Goal: Task Accomplishment & Management: Complete application form

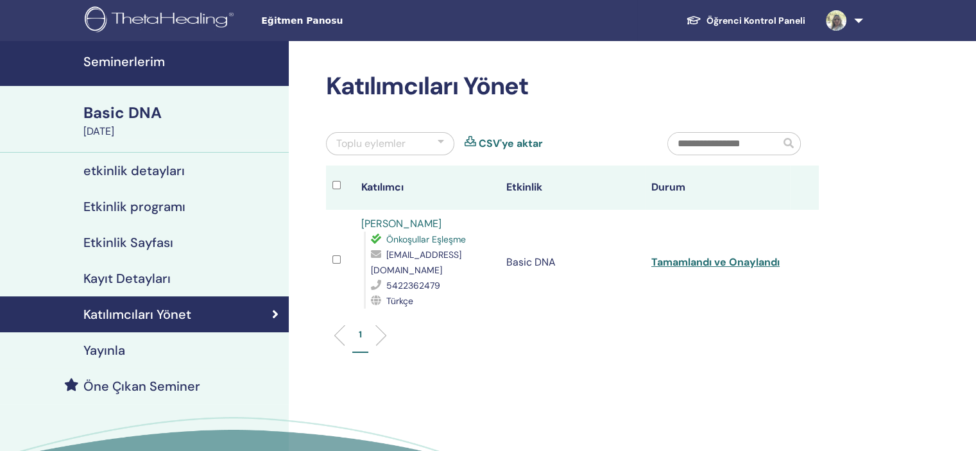
click at [175, 317] on h4 "Katılımcıları Yönet" at bounding box center [137, 314] width 108 height 15
click at [144, 279] on h4 "Kayıt Detayları" at bounding box center [126, 278] width 87 height 15
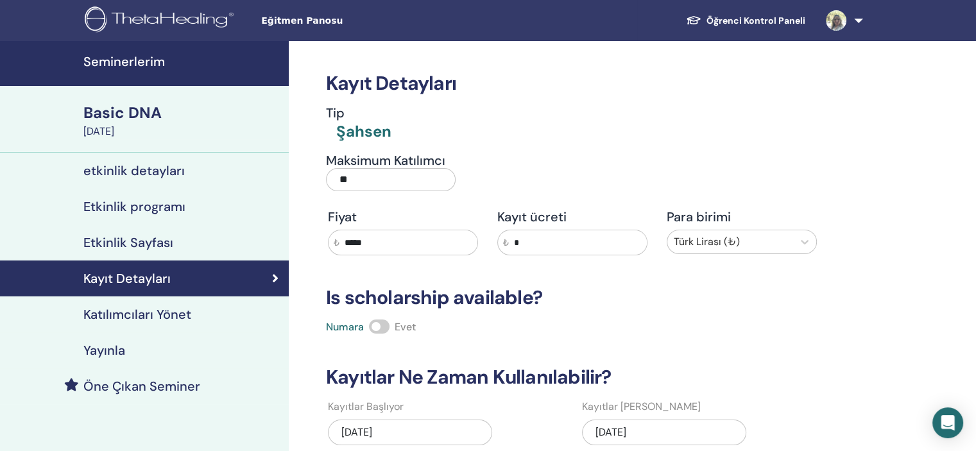
click at [119, 54] on h4 "Seminerlerim" at bounding box center [182, 61] width 198 height 15
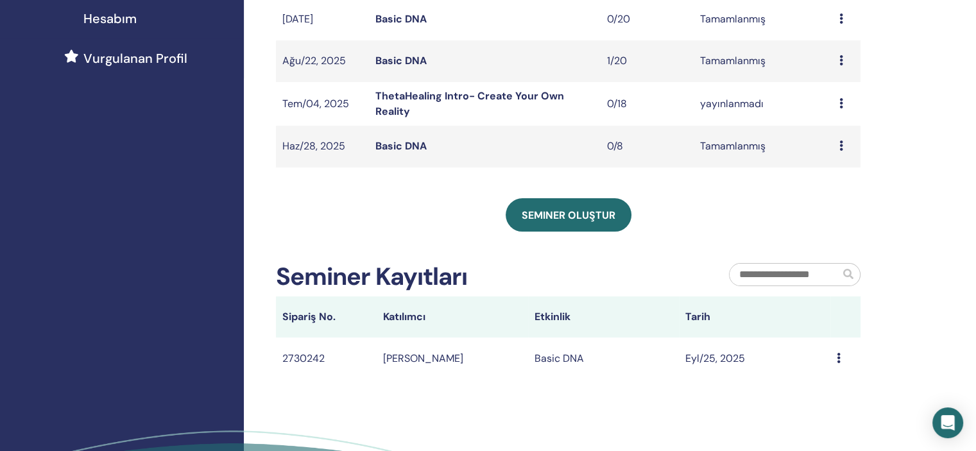
scroll to position [257, 0]
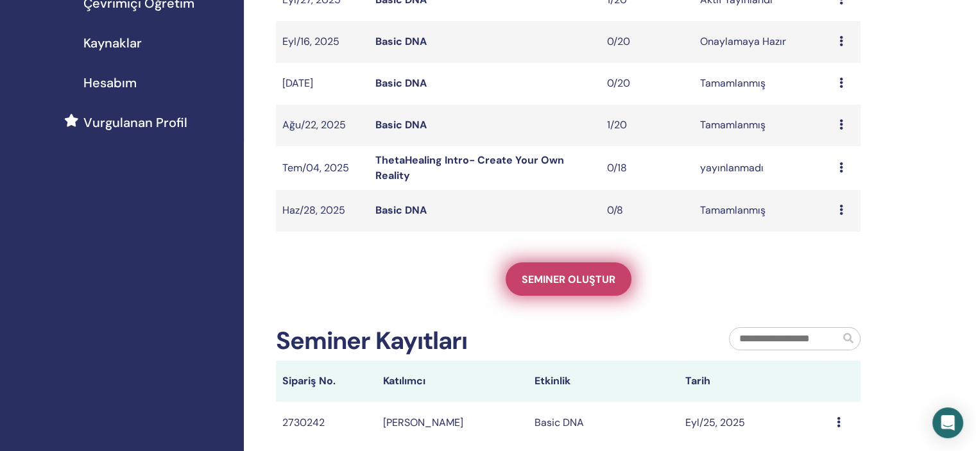
click at [568, 279] on span "Seminer oluştur" at bounding box center [568, 279] width 94 height 13
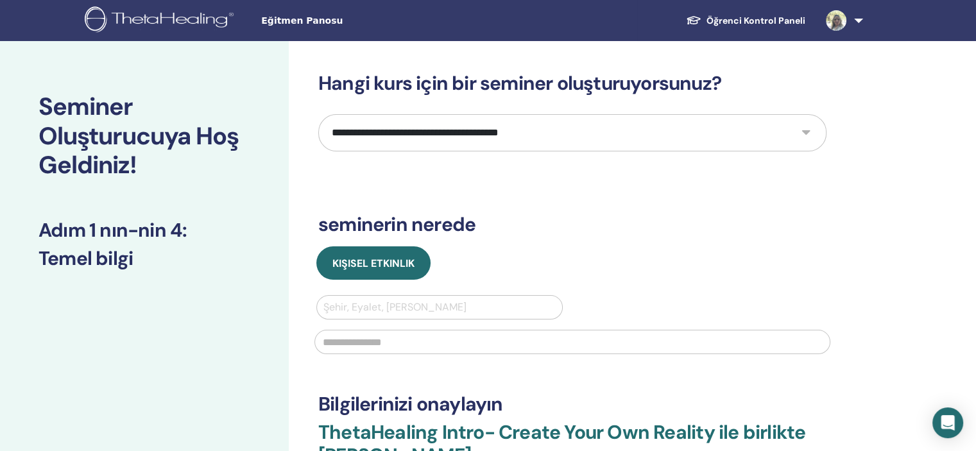
click at [809, 128] on select "**********" at bounding box center [572, 132] width 508 height 37
select select "*"
click at [318, 114] on select "**********" at bounding box center [572, 132] width 508 height 37
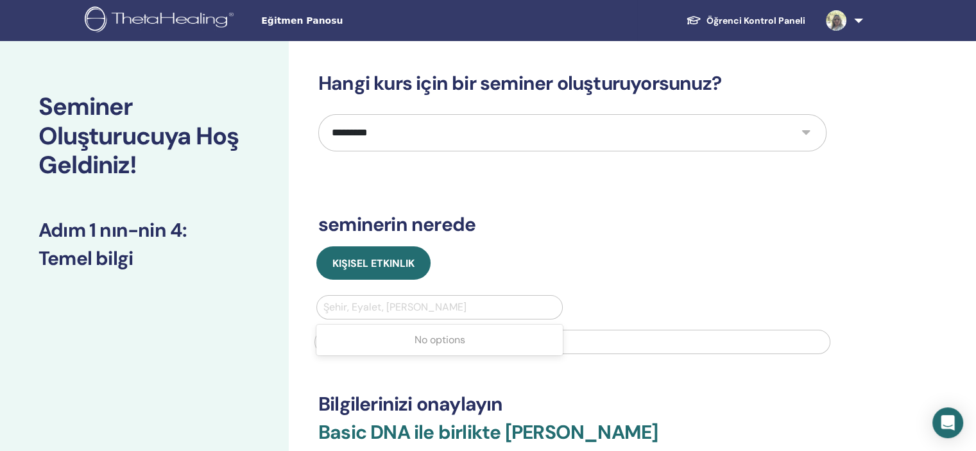
click at [371, 311] on div at bounding box center [439, 307] width 232 height 18
click at [374, 310] on div at bounding box center [439, 307] width 232 height 18
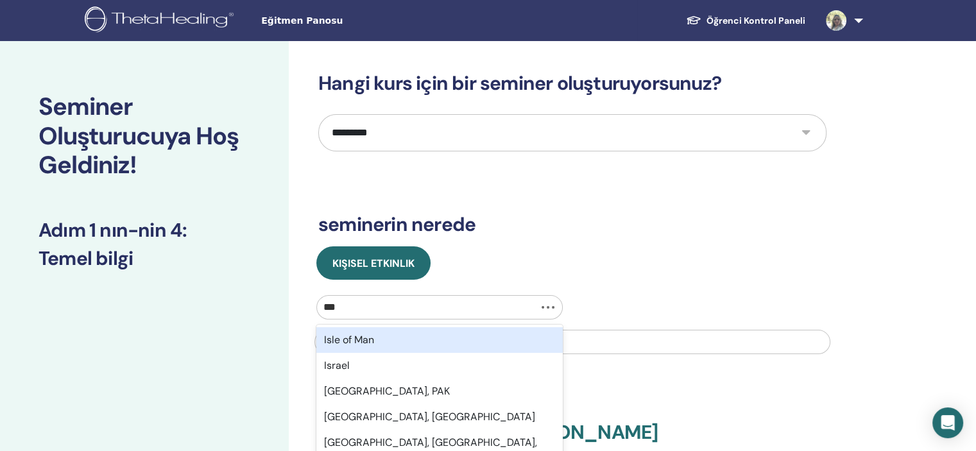
type input "****"
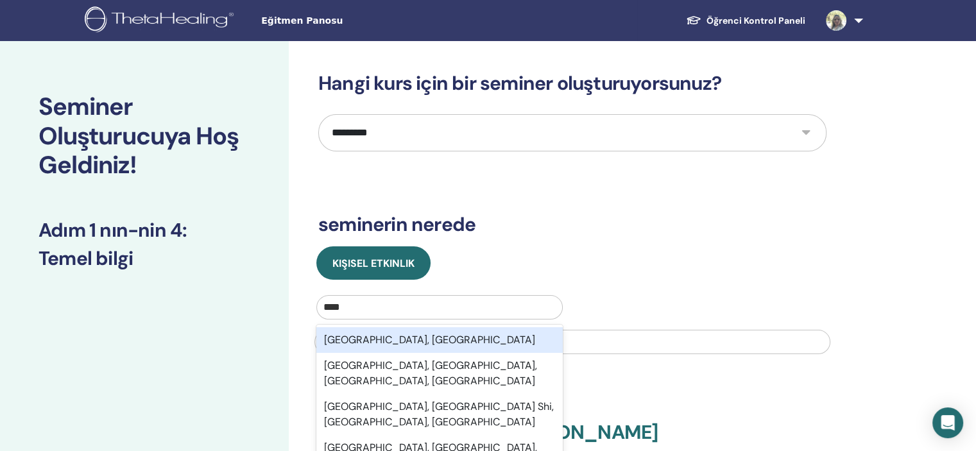
click at [371, 343] on div "Istanbul, TUR" at bounding box center [439, 340] width 246 height 26
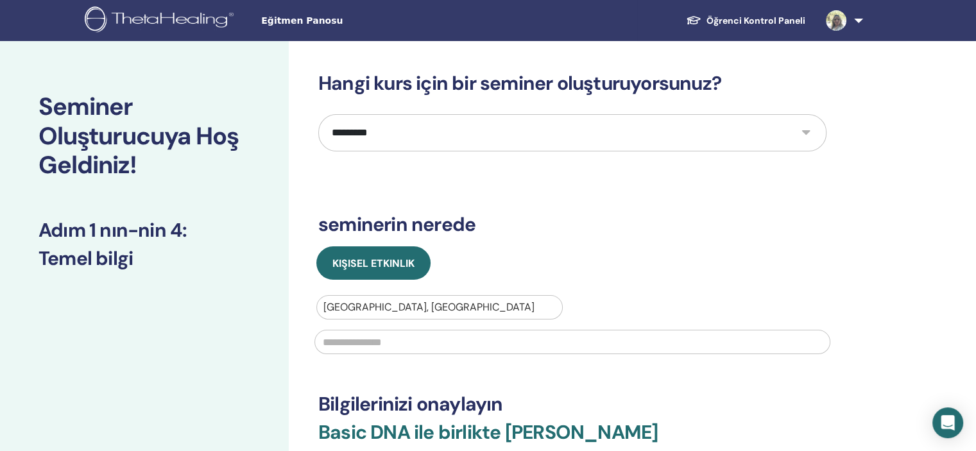
click at [369, 348] on input "text" at bounding box center [572, 342] width 516 height 24
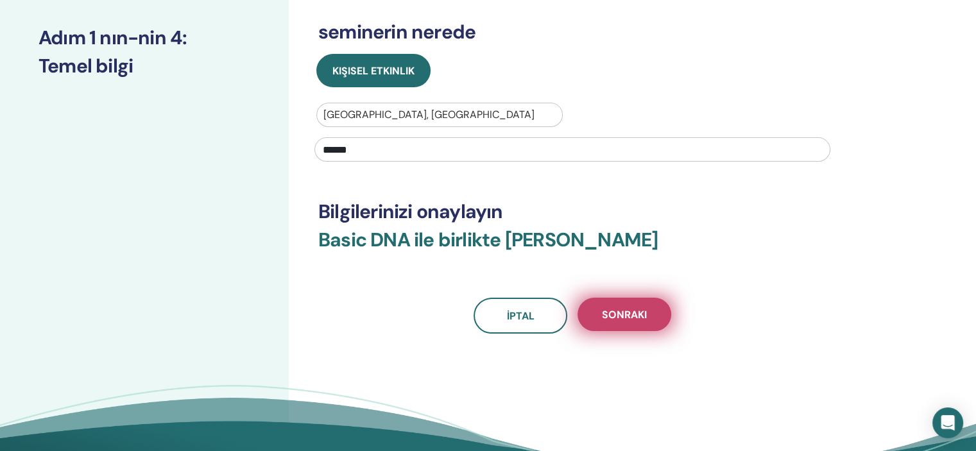
type input "******"
click at [608, 314] on span "Sonraki" at bounding box center [624, 314] width 45 height 13
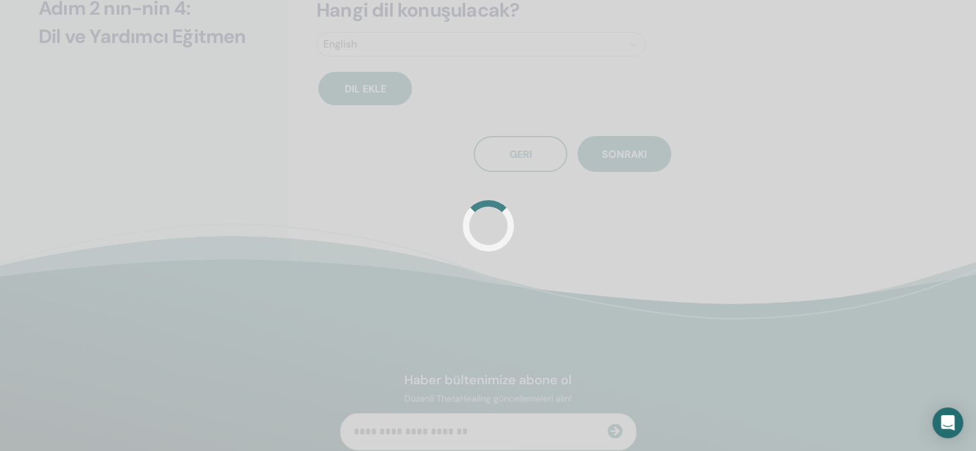
scroll to position [163, 0]
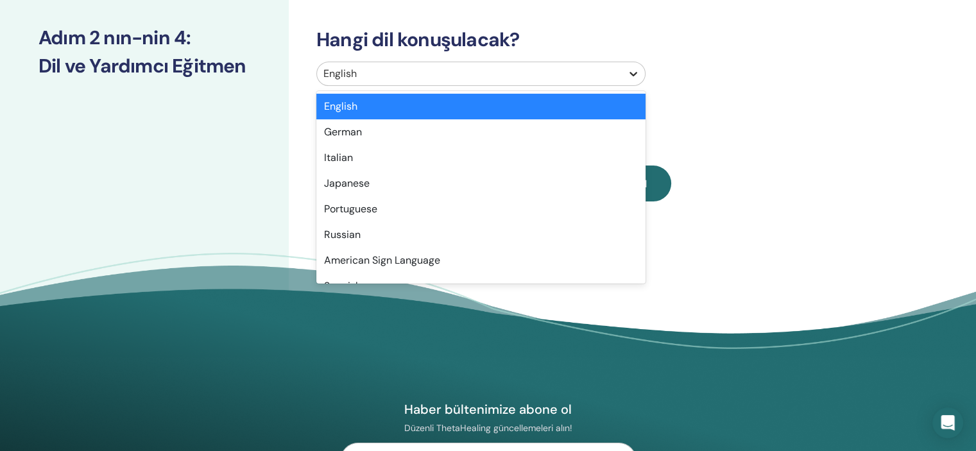
click at [639, 74] on icon at bounding box center [633, 73] width 13 height 13
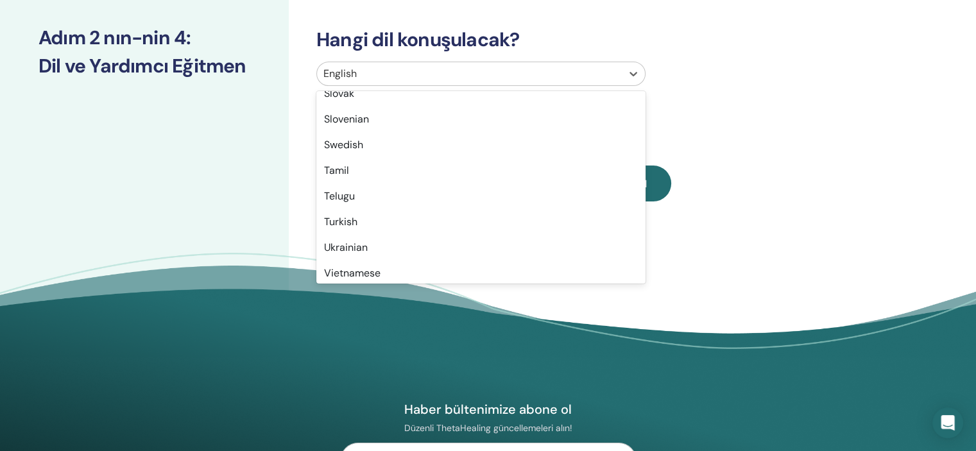
scroll to position [1018, 0]
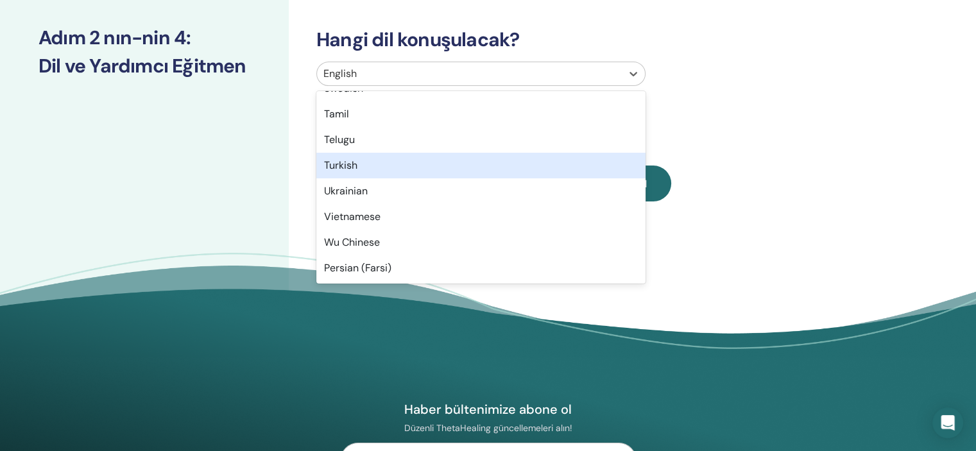
click at [408, 161] on div "Turkish" at bounding box center [480, 166] width 329 height 26
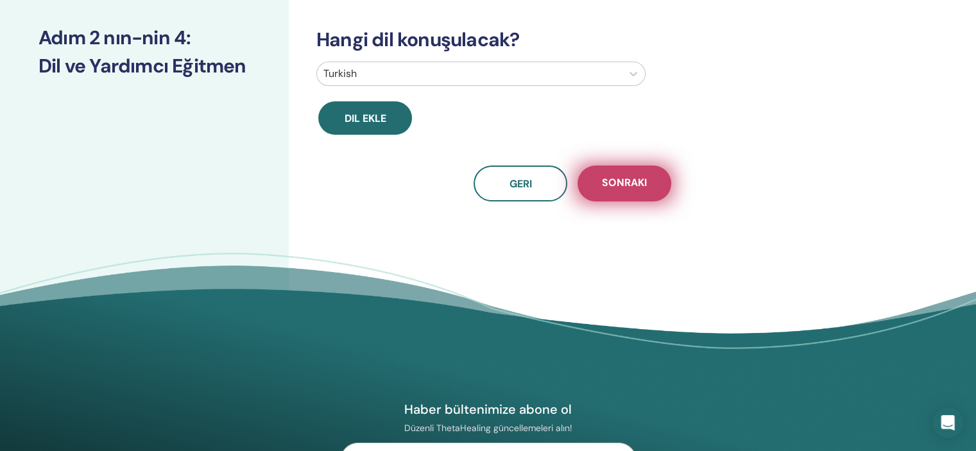
scroll to position [0, 0]
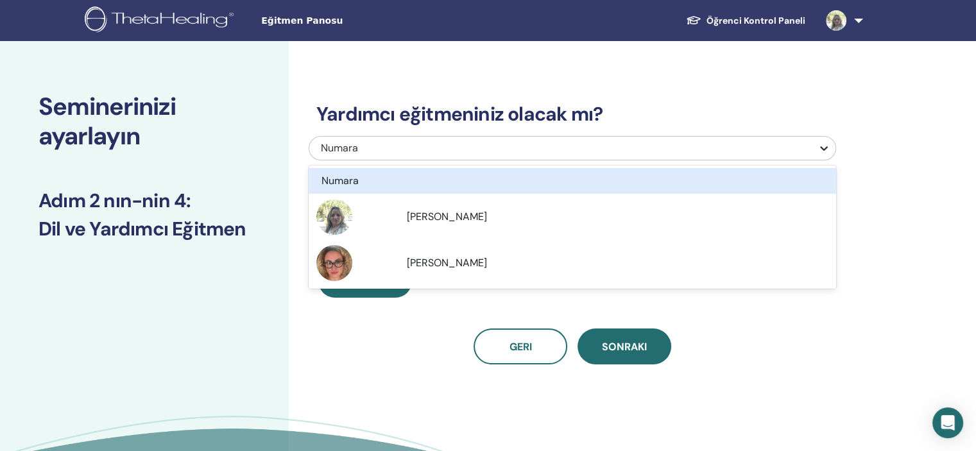
click at [827, 144] on icon at bounding box center [823, 148] width 13 height 13
click at [493, 186] on div "Numara" at bounding box center [531, 180] width 421 height 15
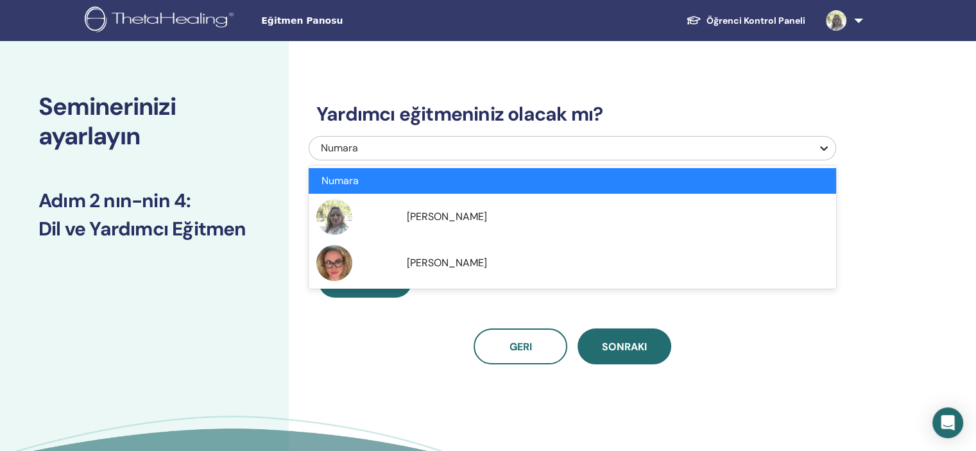
click at [816, 149] on div at bounding box center [823, 148] width 23 height 23
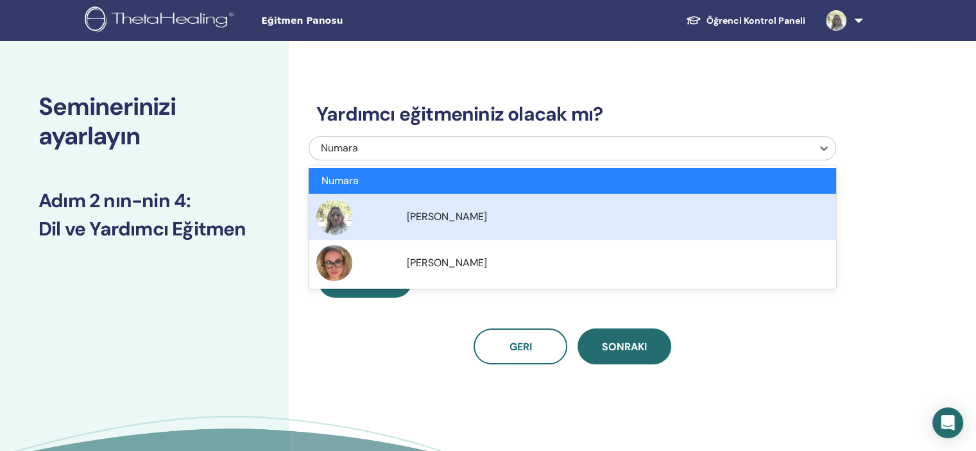
click at [468, 217] on span "[PERSON_NAME]" at bounding box center [447, 216] width 80 height 13
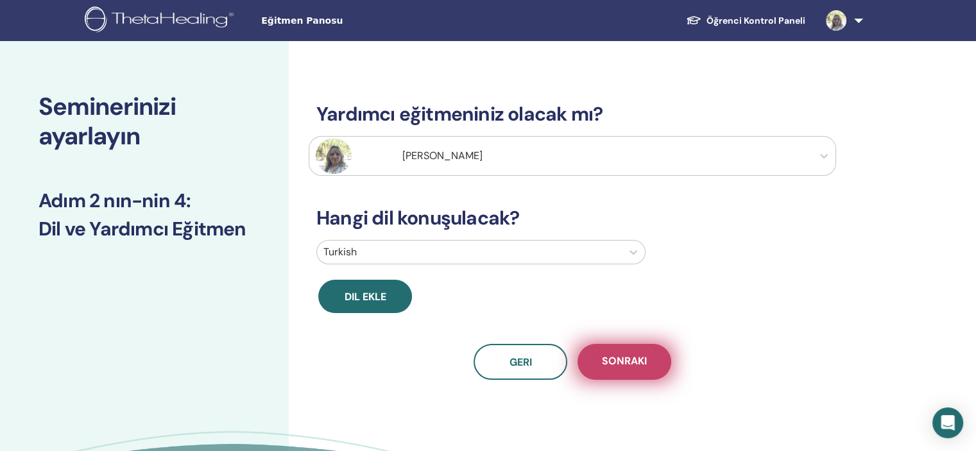
click at [632, 363] on span "Sonraki" at bounding box center [624, 362] width 45 height 16
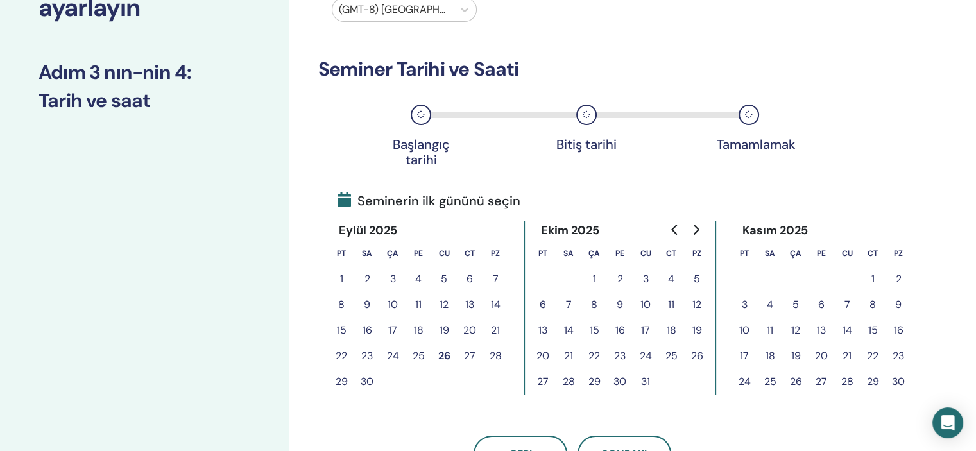
scroll to position [192, 0]
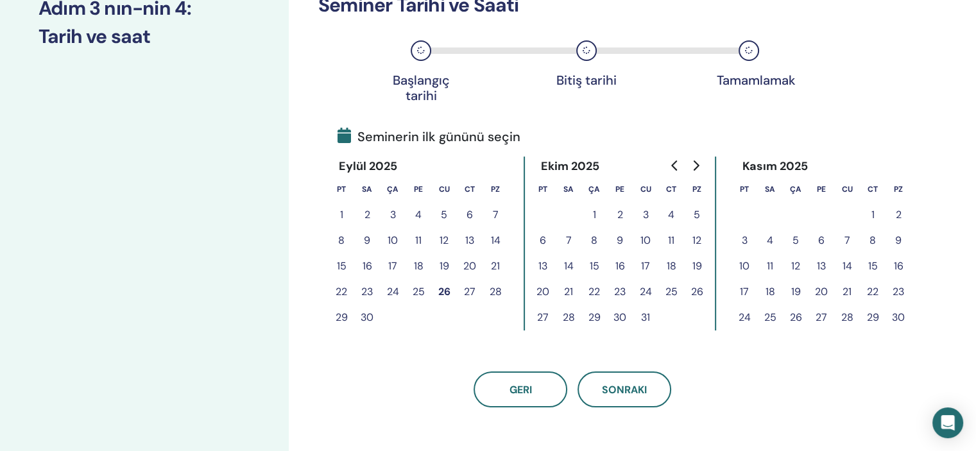
click at [595, 214] on button "1" at bounding box center [594, 215] width 26 height 26
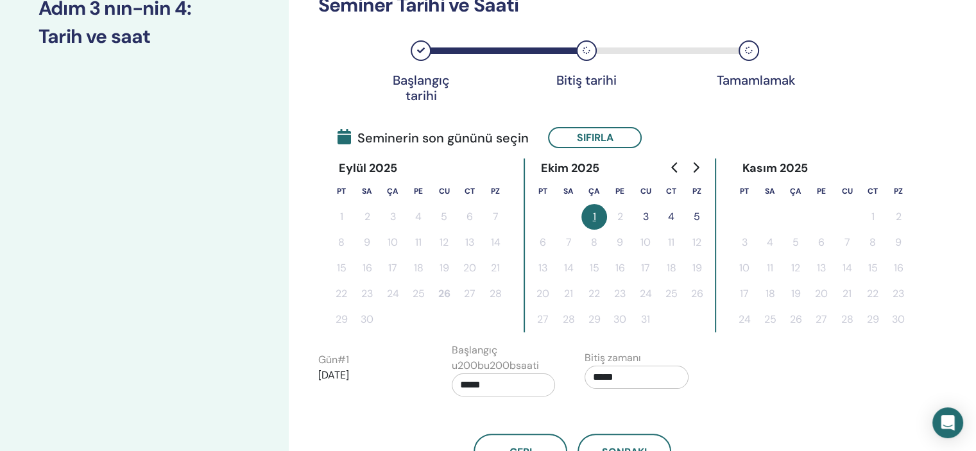
scroll to position [321, 0]
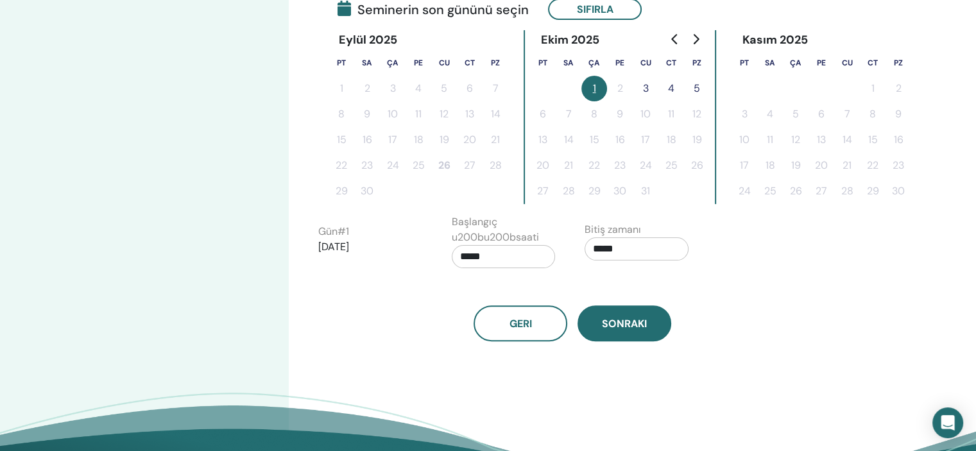
click at [636, 321] on span "Sonraki" at bounding box center [624, 323] width 45 height 13
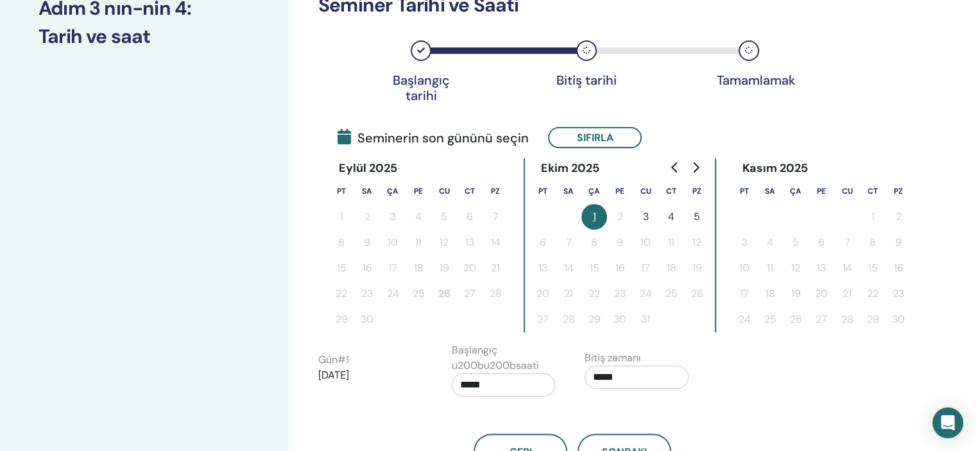
click at [698, 217] on button "5" at bounding box center [697, 217] width 26 height 26
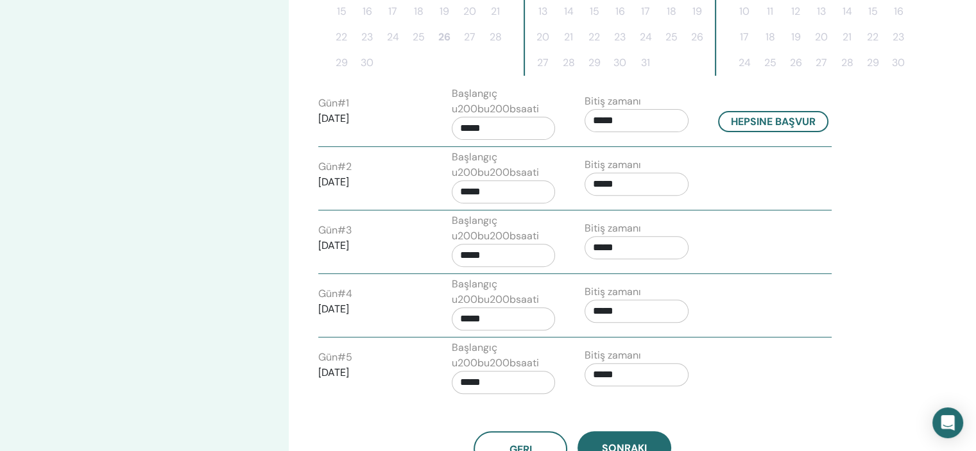
scroll to position [577, 0]
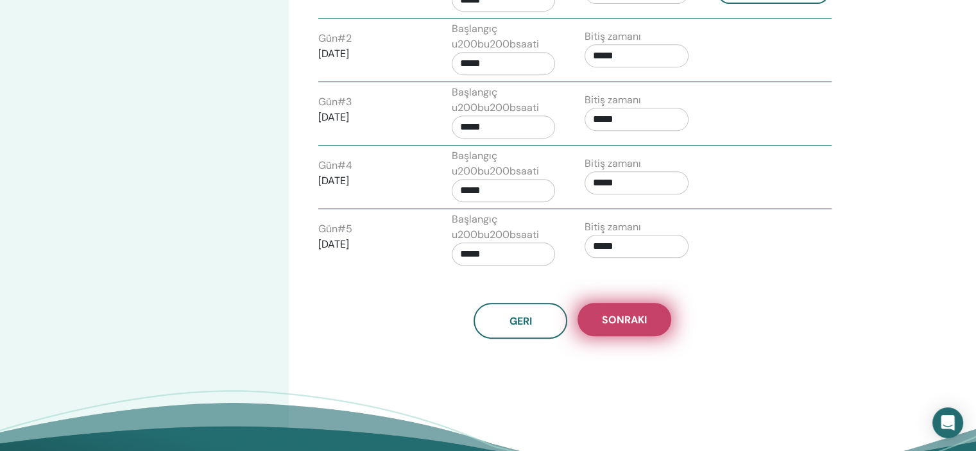
click at [635, 313] on span "Sonraki" at bounding box center [624, 319] width 45 height 13
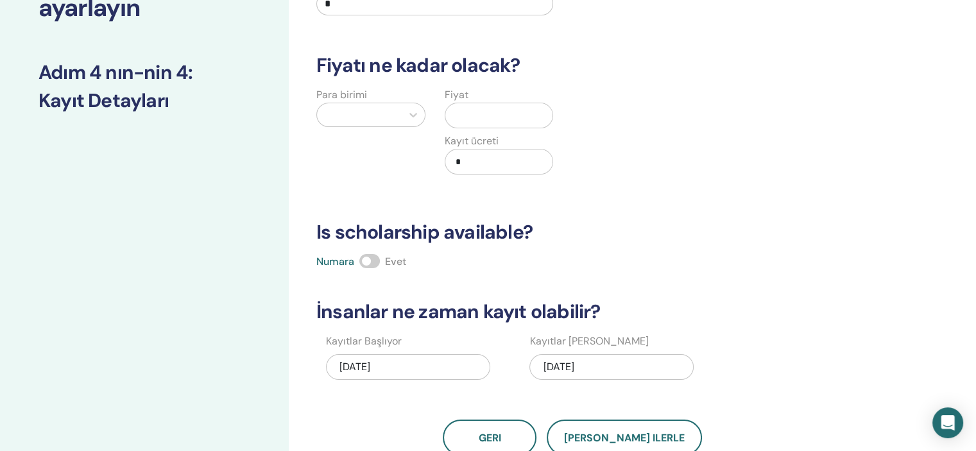
scroll to position [64, 0]
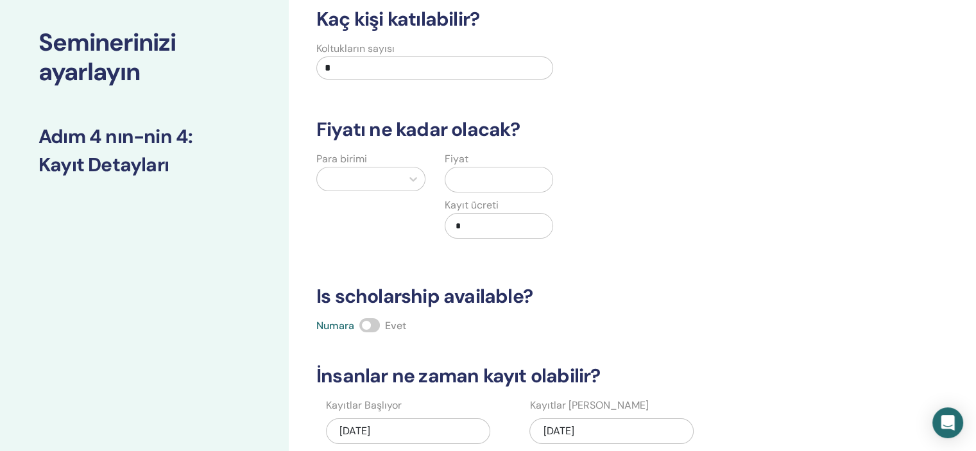
click at [361, 65] on input "*" at bounding box center [434, 67] width 237 height 23
drag, startPoint x: 361, startPoint y: 65, endPoint x: 316, endPoint y: 66, distance: 45.5
click at [316, 66] on input "*" at bounding box center [434, 67] width 237 height 23
type input "**"
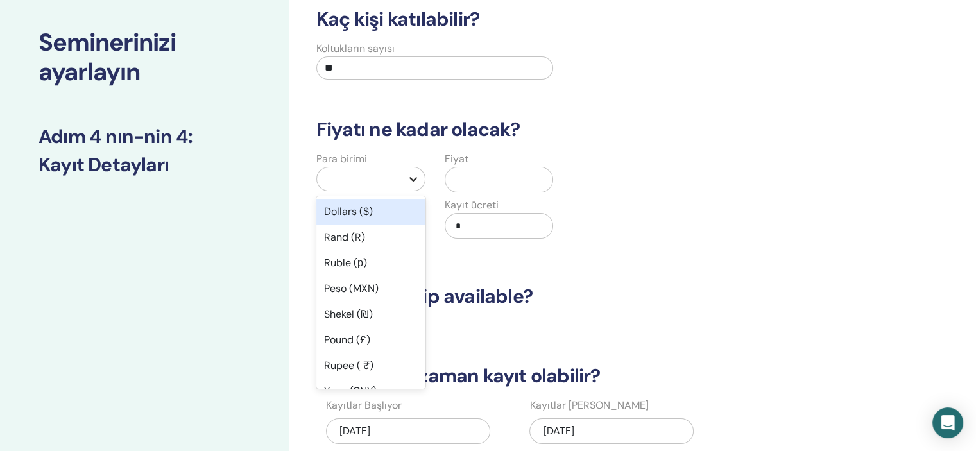
click at [418, 176] on icon at bounding box center [413, 179] width 13 height 13
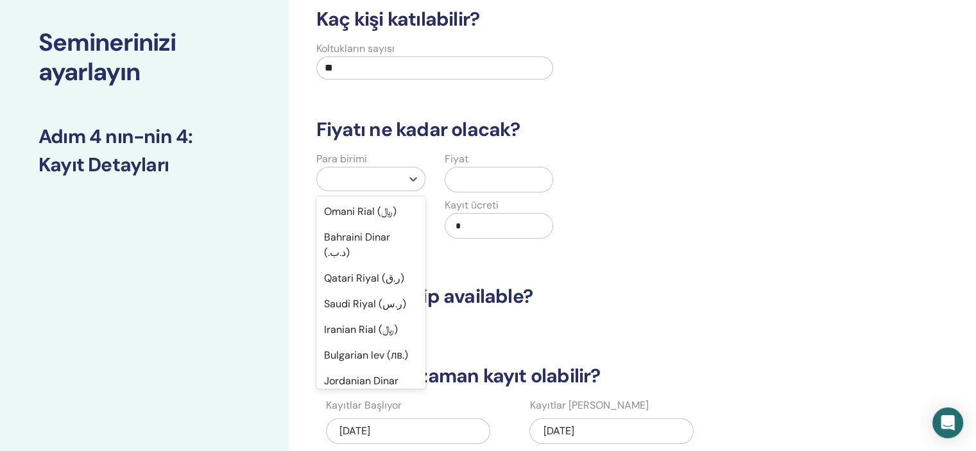
scroll to position [898, 0]
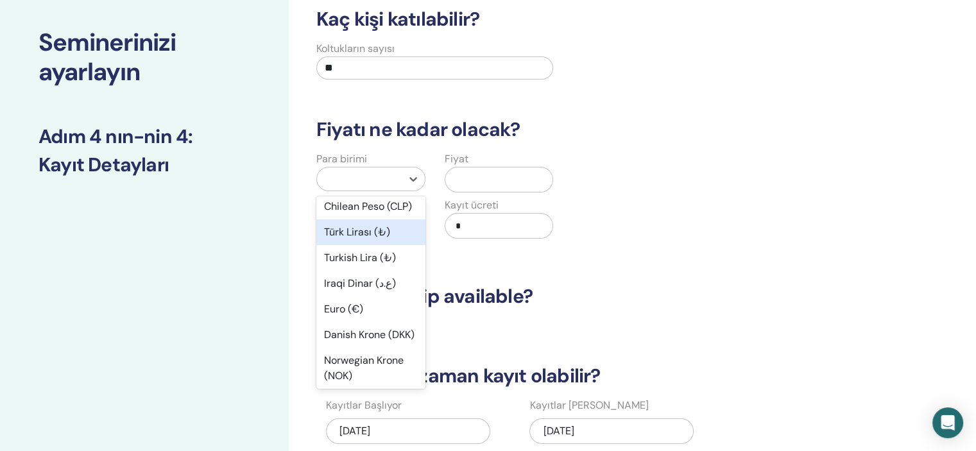
click at [344, 245] on div "Türk Lirası (₺)" at bounding box center [370, 232] width 109 height 26
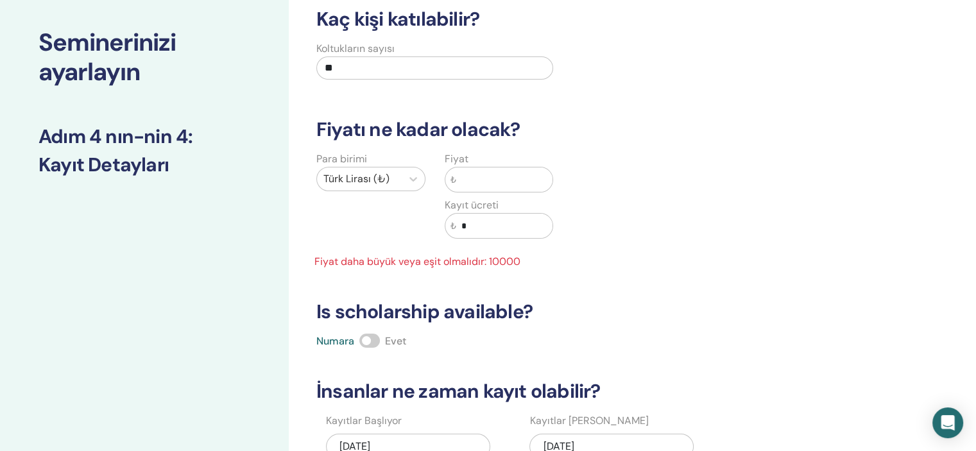
click at [463, 189] on input "text" at bounding box center [504, 179] width 97 height 24
type input "*"
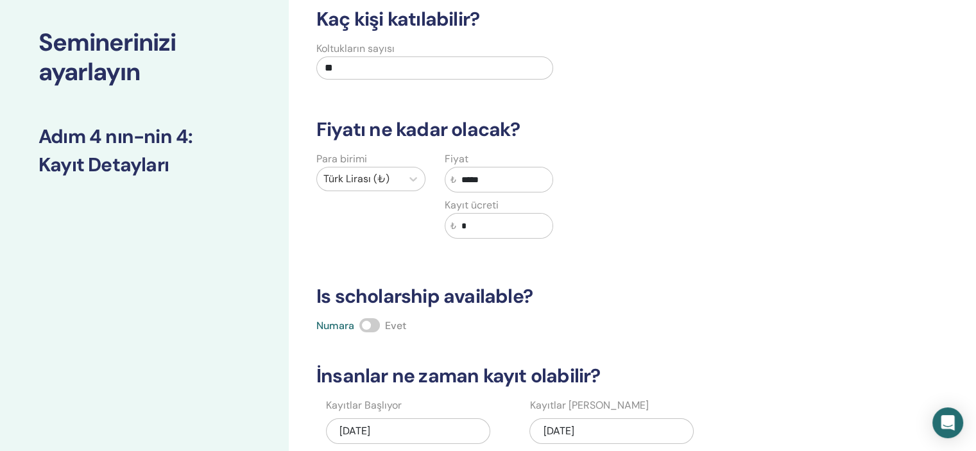
scroll to position [321, 0]
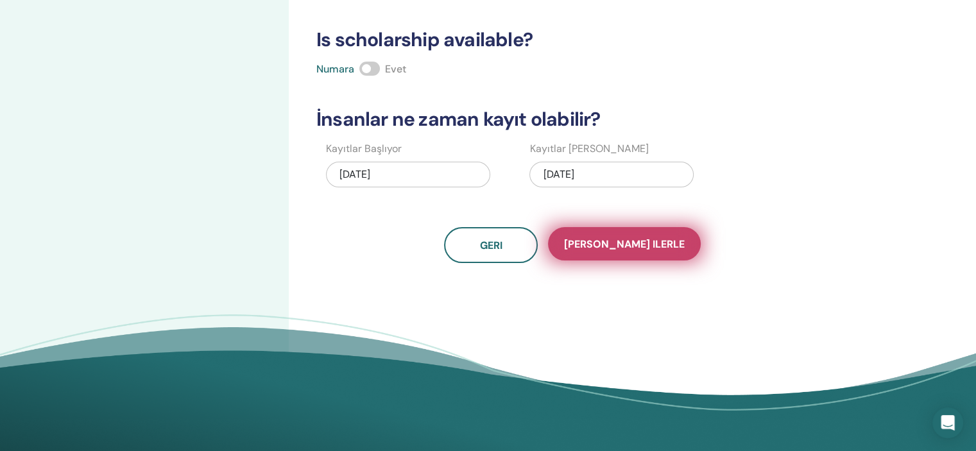
type input "*****"
click at [631, 246] on span "Kaydet ilerle" at bounding box center [624, 243] width 121 height 13
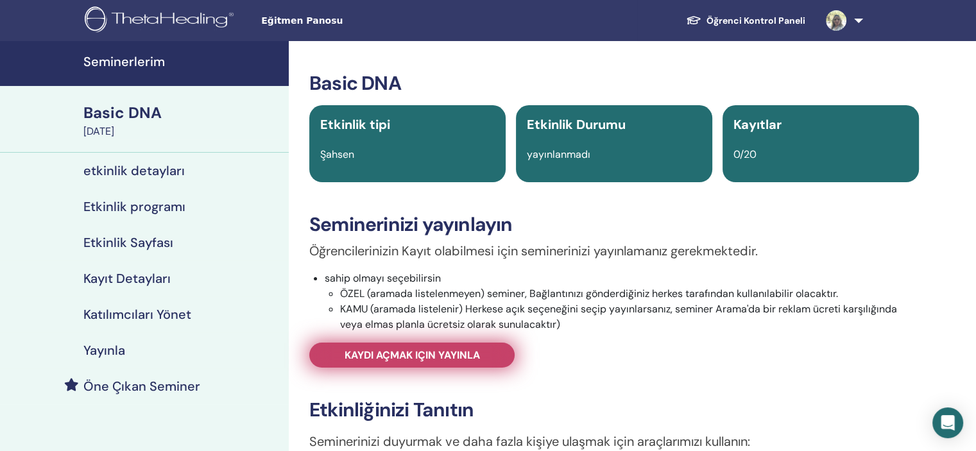
click at [421, 356] on span "Kaydı açmak için yayınla" at bounding box center [411, 354] width 135 height 13
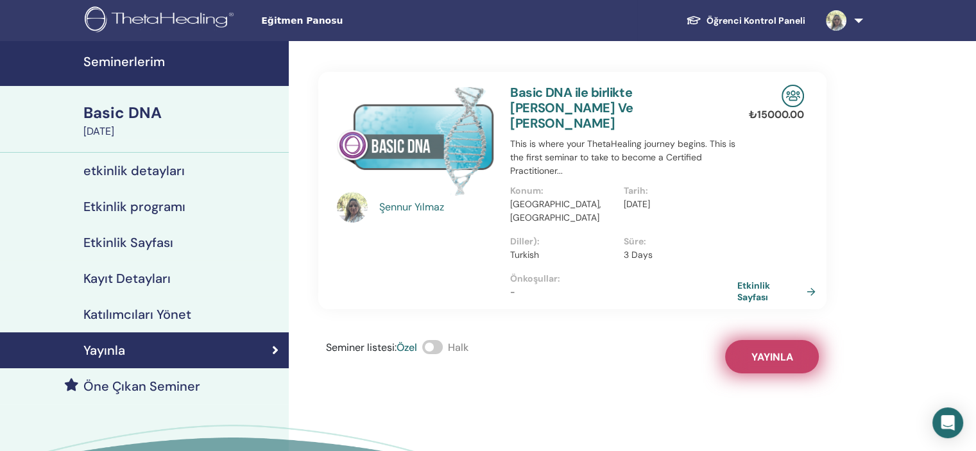
click at [773, 350] on span "Yayınla" at bounding box center [772, 356] width 42 height 13
click at [139, 61] on h4 "Seminerlerim" at bounding box center [182, 61] width 198 height 15
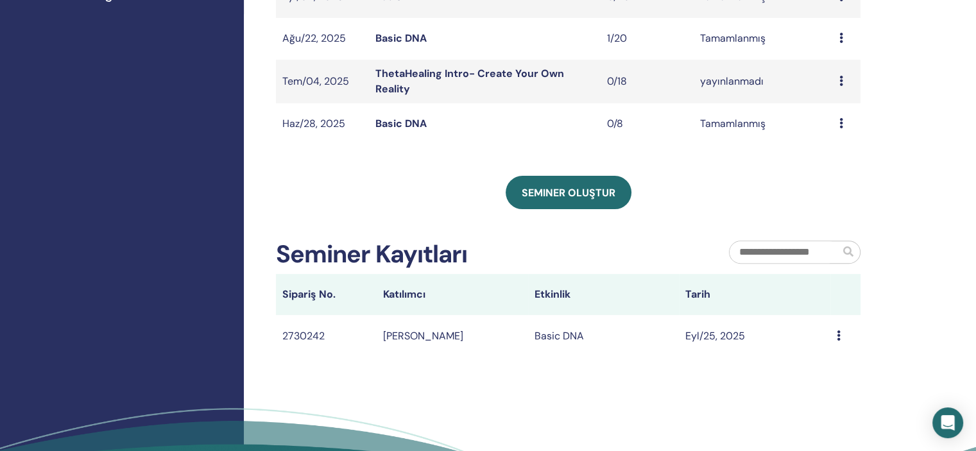
scroll to position [449, 0]
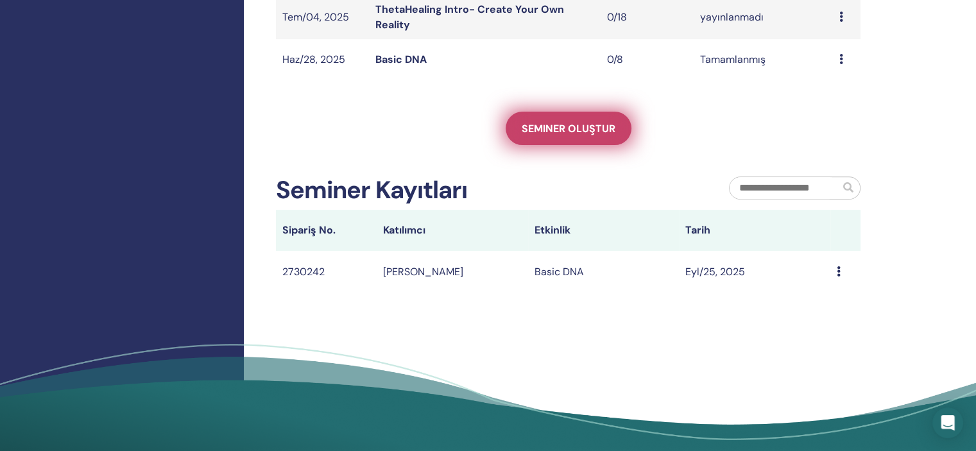
click at [541, 123] on span "Seminer oluştur" at bounding box center [568, 128] width 94 height 13
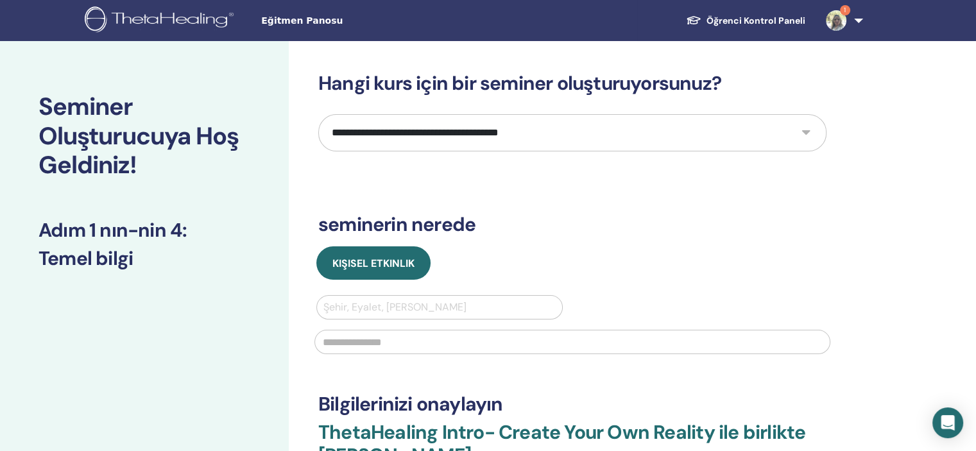
click at [801, 130] on select "**********" at bounding box center [572, 132] width 508 height 37
select select "*"
click at [318, 114] on select "**********" at bounding box center [572, 132] width 508 height 37
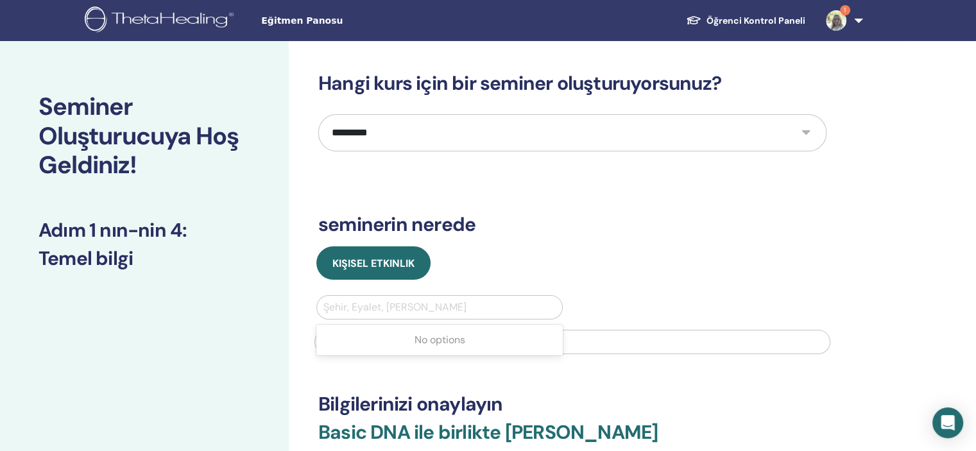
click at [486, 303] on div at bounding box center [439, 307] width 232 height 18
click at [454, 302] on div at bounding box center [439, 307] width 232 height 18
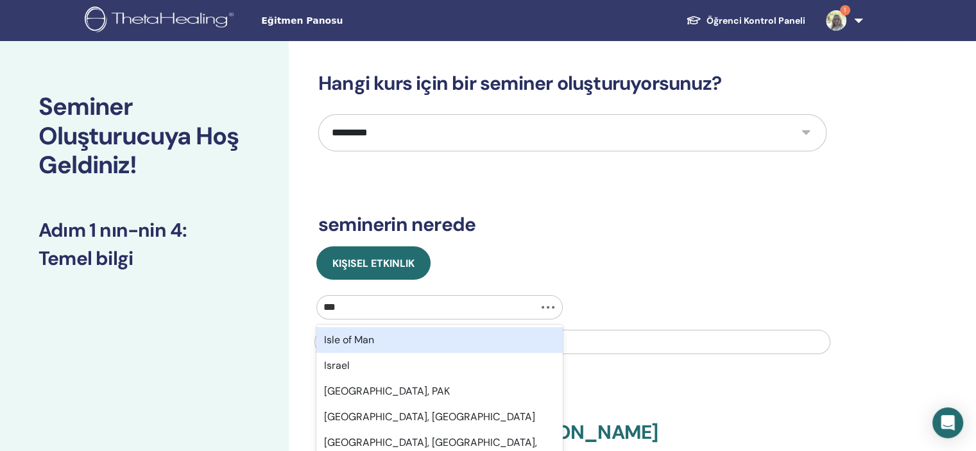
type input "****"
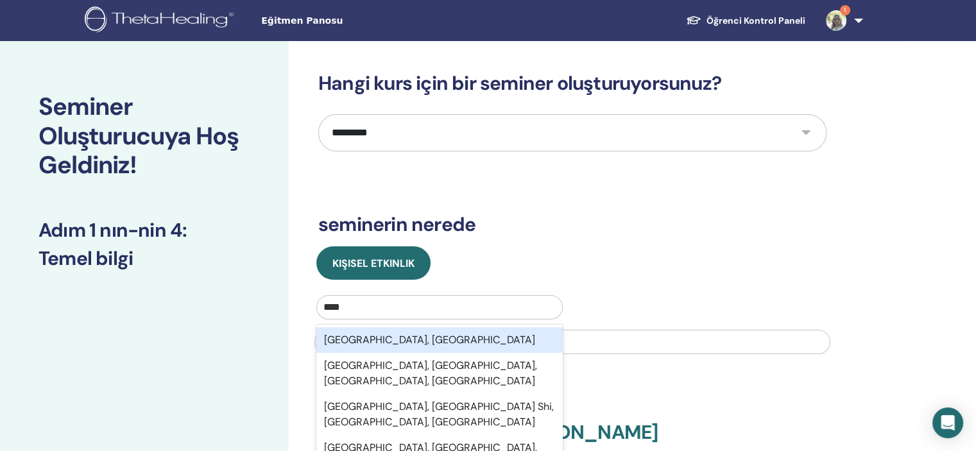
click at [367, 337] on div "Istanbul, TUR" at bounding box center [439, 340] width 246 height 26
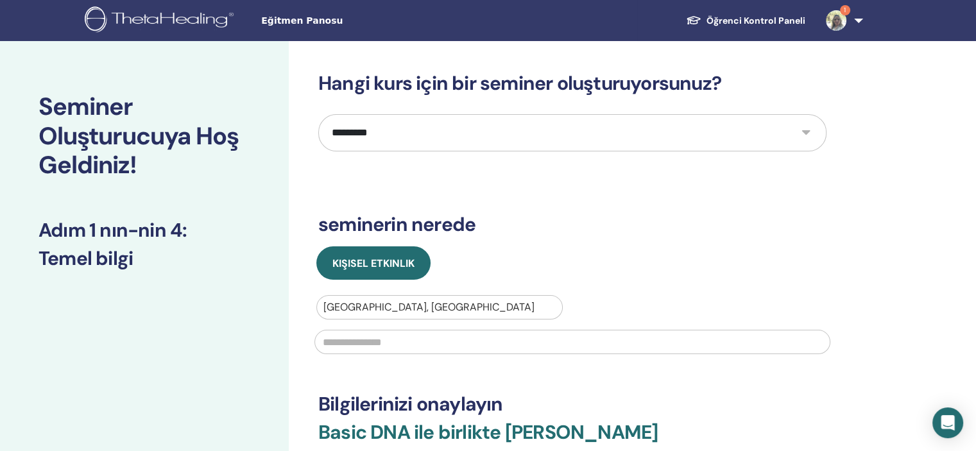
click at [367, 337] on input "text" at bounding box center [572, 342] width 516 height 24
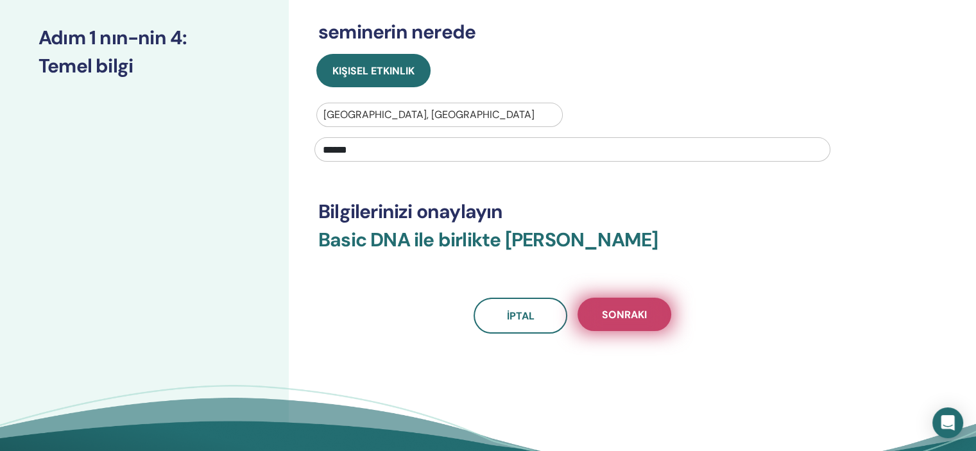
type input "******"
click at [623, 321] on button "Sonraki" at bounding box center [624, 314] width 94 height 33
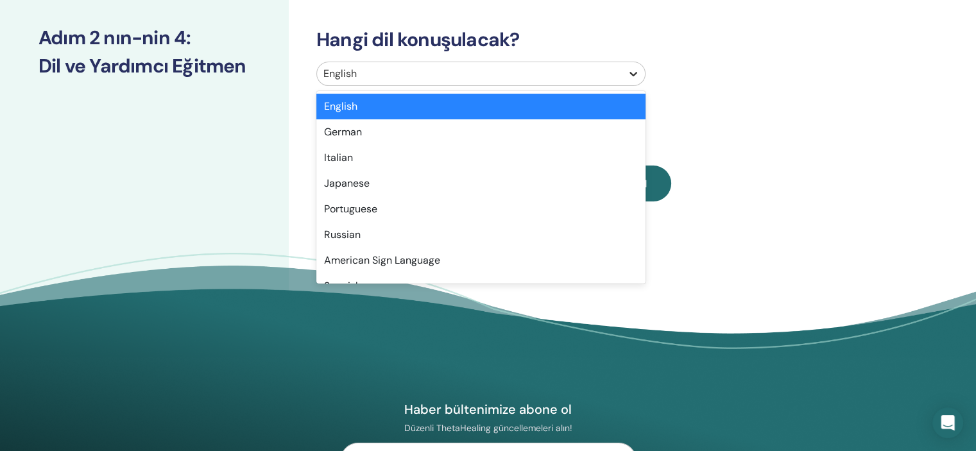
click at [629, 74] on icon at bounding box center [633, 73] width 13 height 13
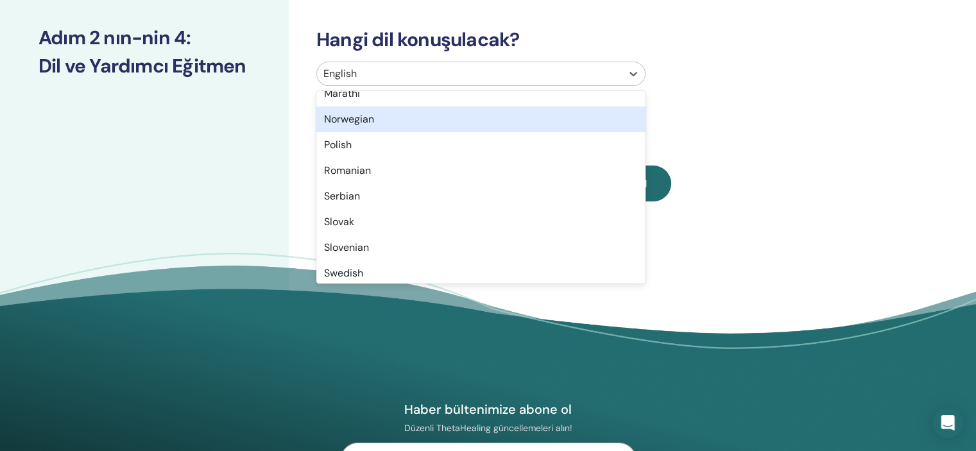
scroll to position [962, 0]
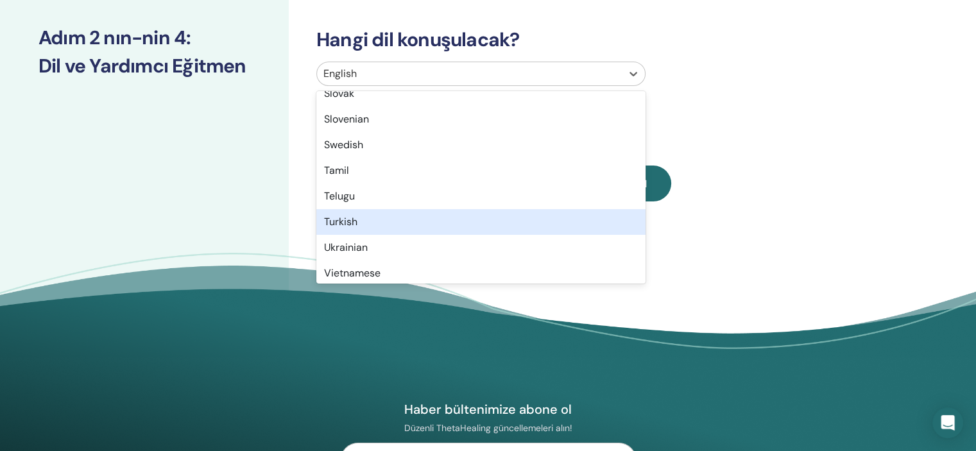
click at [349, 223] on div "Turkish" at bounding box center [480, 222] width 329 height 26
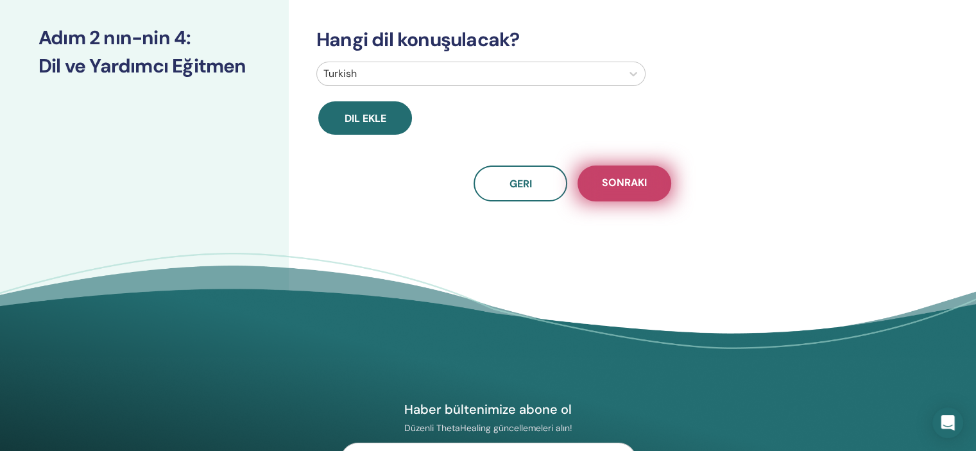
click at [614, 184] on span "Sonraki" at bounding box center [624, 184] width 45 height 16
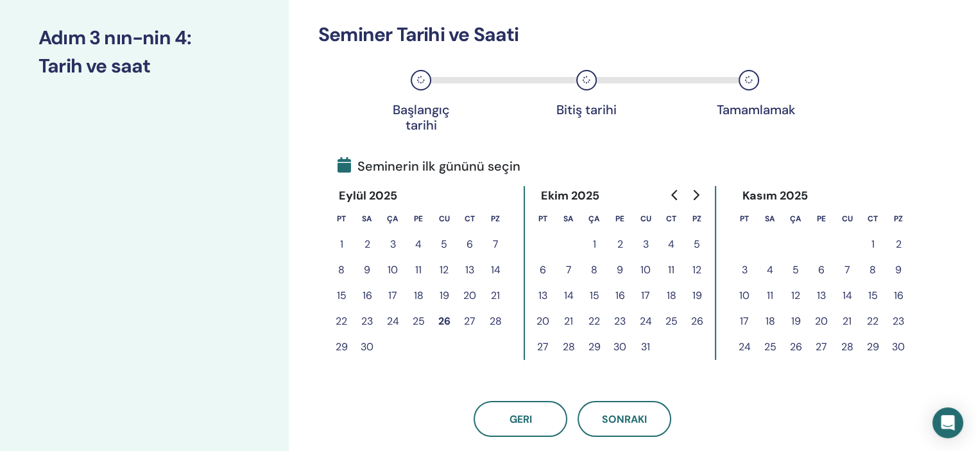
click at [621, 268] on button "9" at bounding box center [620, 270] width 26 height 26
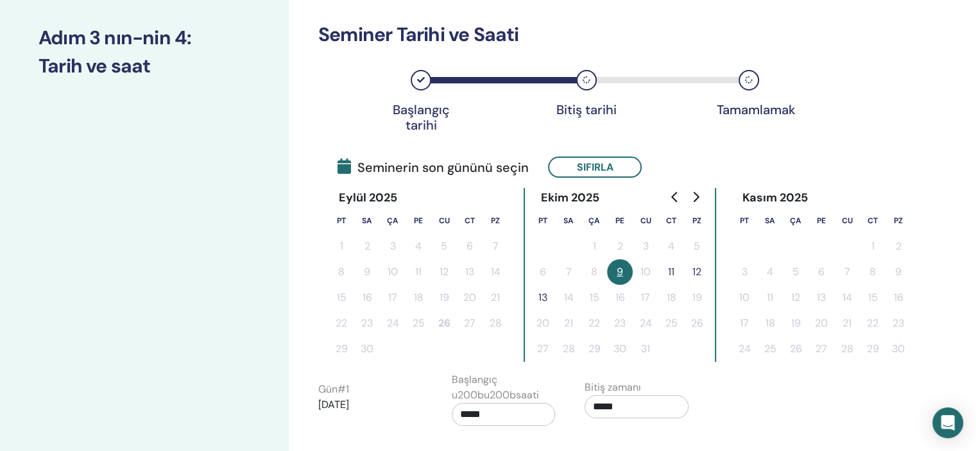
click at [541, 296] on button "13" at bounding box center [543, 298] width 26 height 26
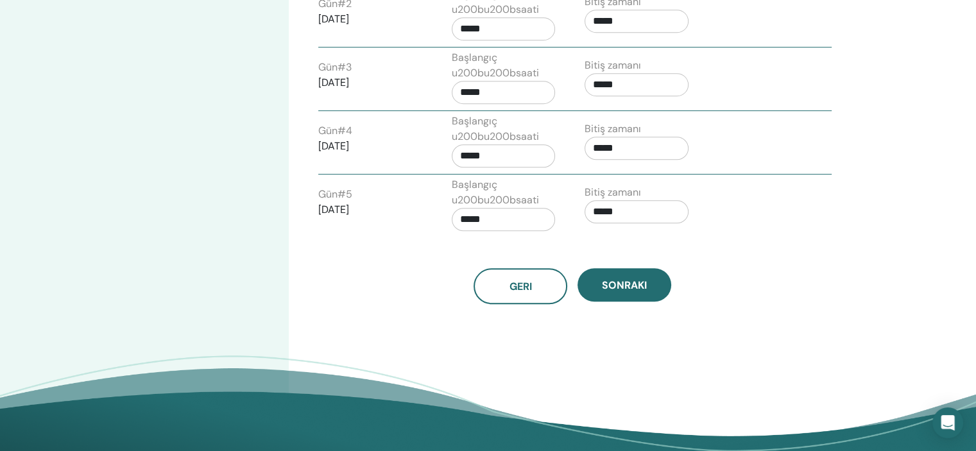
scroll to position [676, 0]
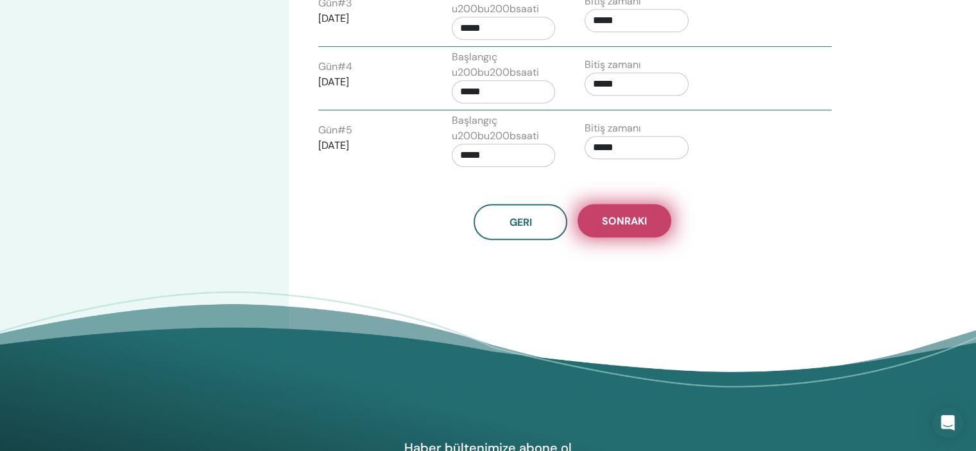
click at [637, 220] on span "Sonraki" at bounding box center [624, 220] width 45 height 13
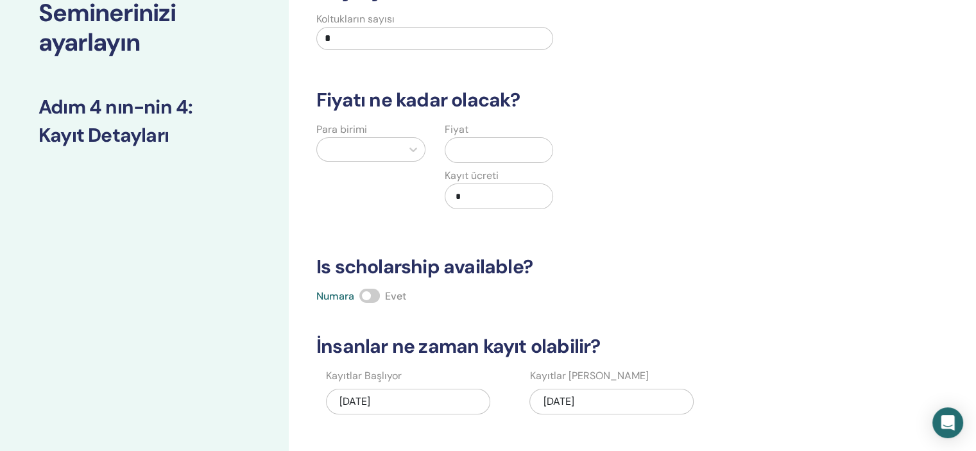
scroll to position [30, 0]
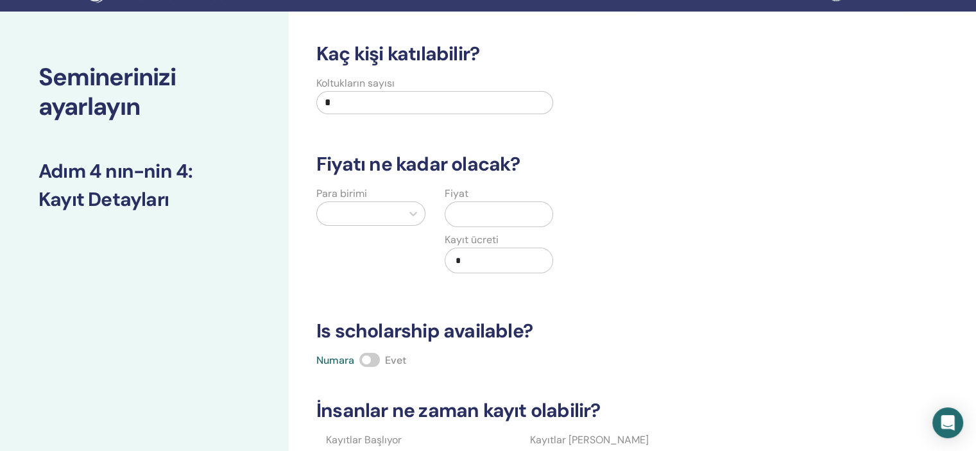
click at [437, 99] on input "*" at bounding box center [434, 102] width 237 height 23
type input "**"
click at [409, 212] on icon at bounding box center [413, 214] width 8 height 4
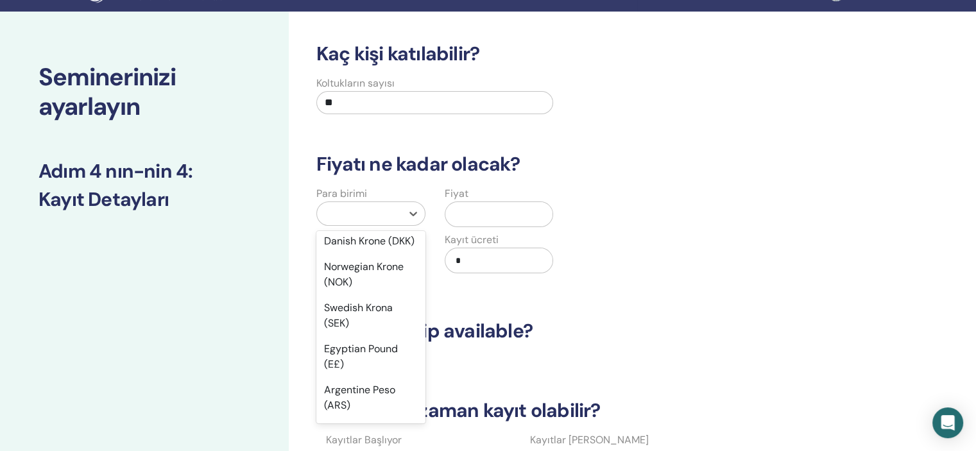
scroll to position [962, 0]
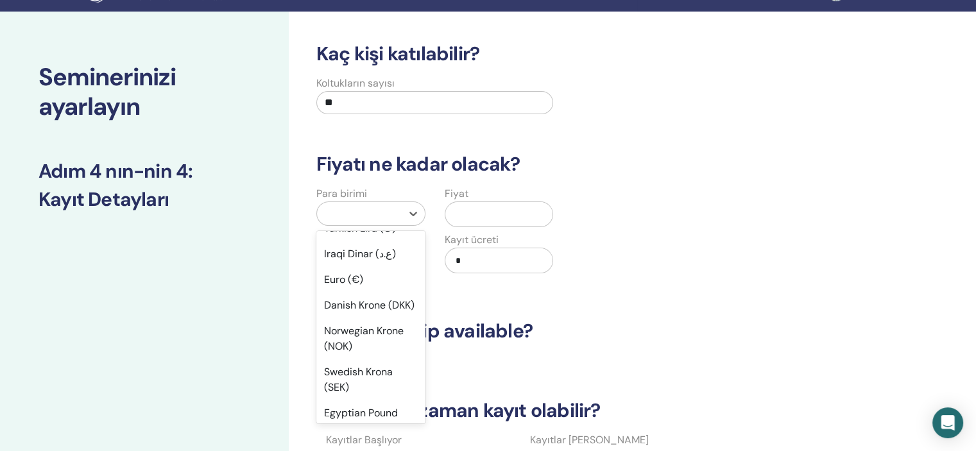
click at [357, 215] on div "Türk Lirası (₺)" at bounding box center [370, 203] width 109 height 26
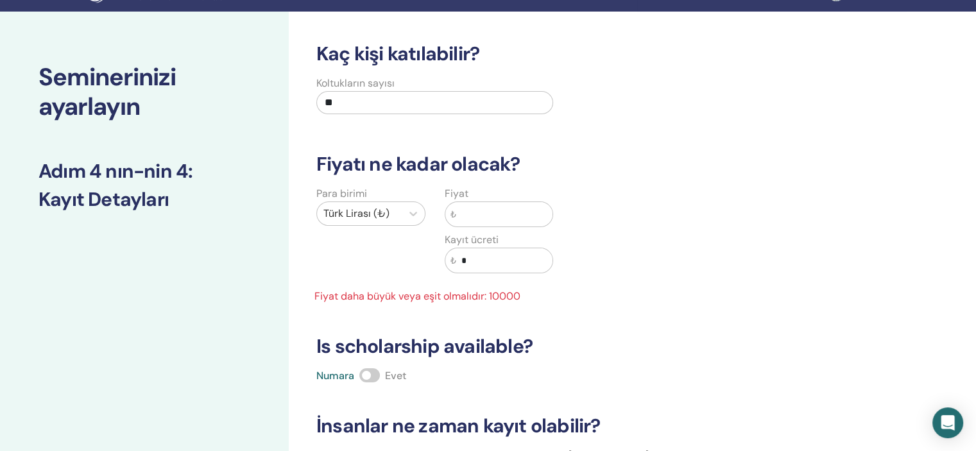
click at [475, 211] on input "text" at bounding box center [504, 214] width 97 height 24
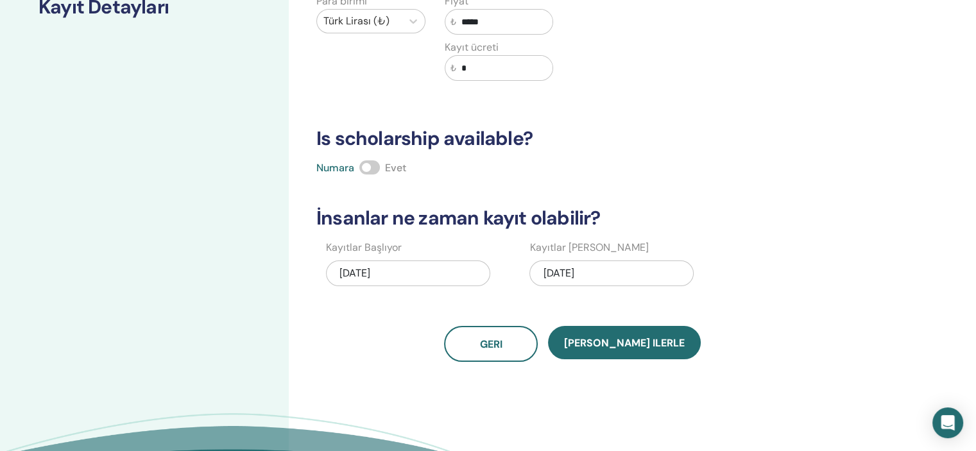
scroll to position [286, 0]
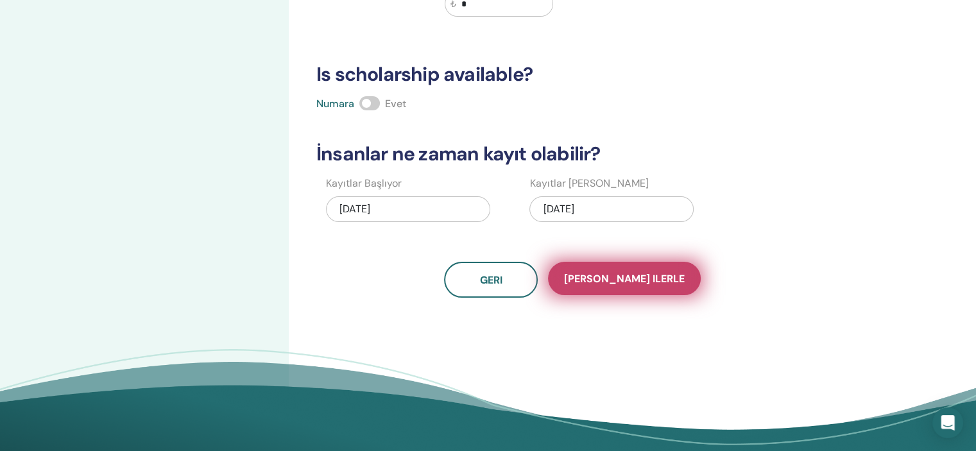
type input "*****"
click at [631, 274] on span "Kaydet ilerle" at bounding box center [624, 278] width 121 height 13
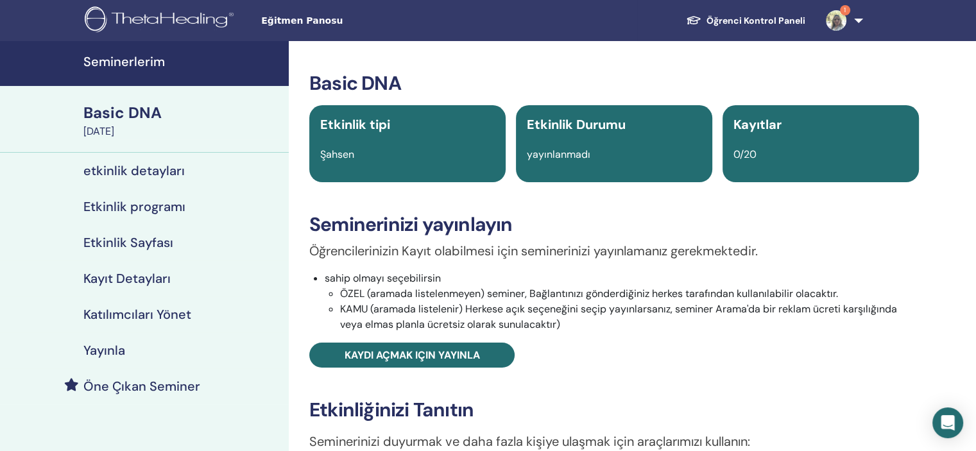
scroll to position [64, 0]
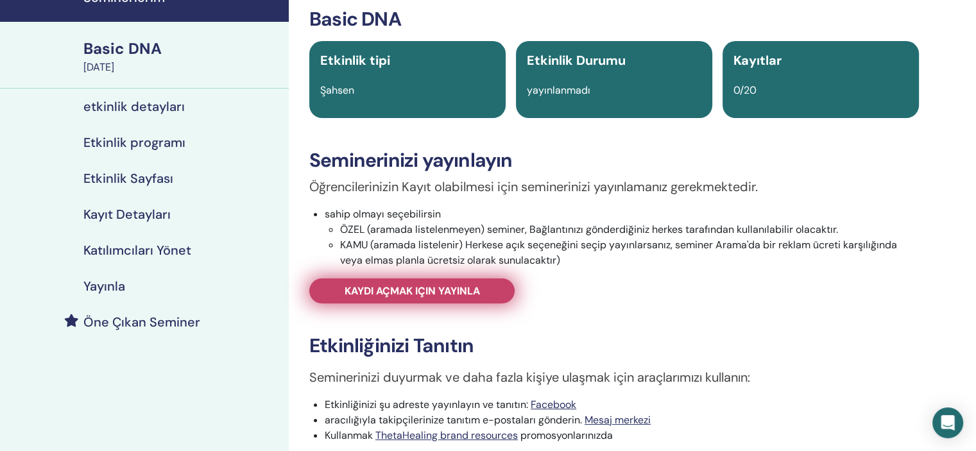
click at [439, 285] on span "Kaydı açmak için yayınla" at bounding box center [411, 290] width 135 height 13
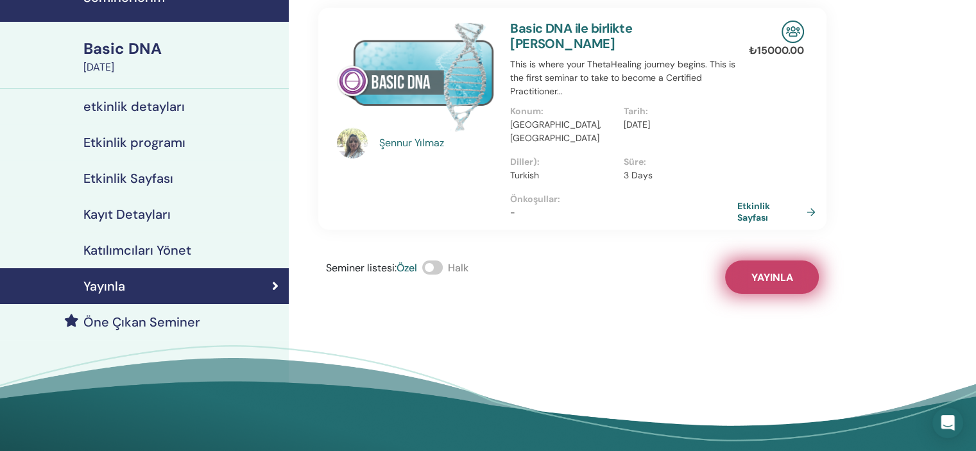
click at [778, 271] on span "Yayınla" at bounding box center [772, 277] width 42 height 13
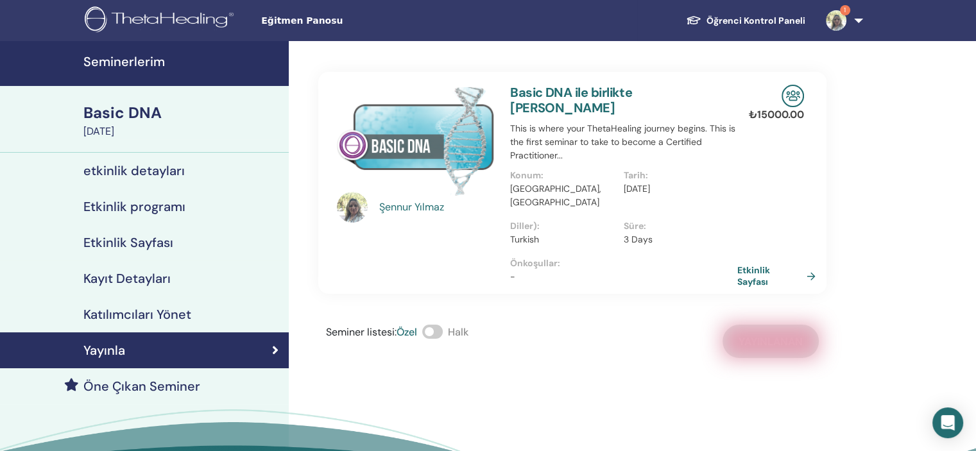
click at [127, 61] on h4 "Seminerlerim" at bounding box center [182, 61] width 198 height 15
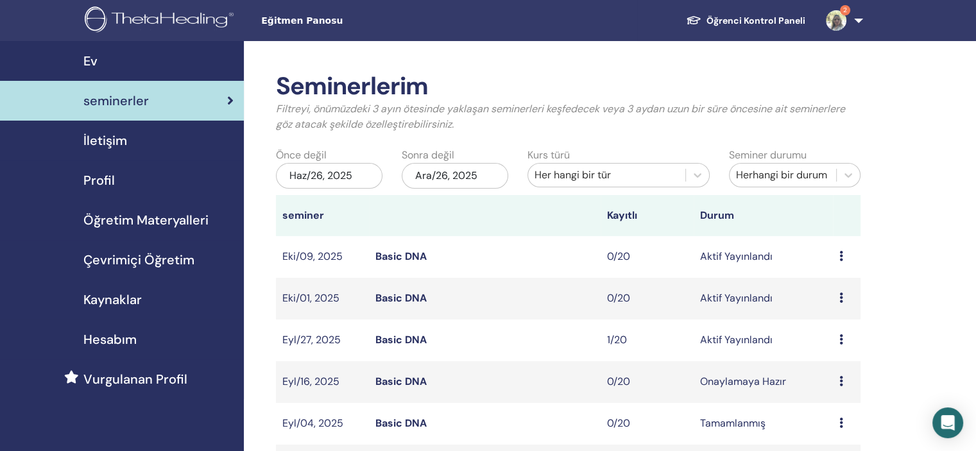
scroll to position [192, 0]
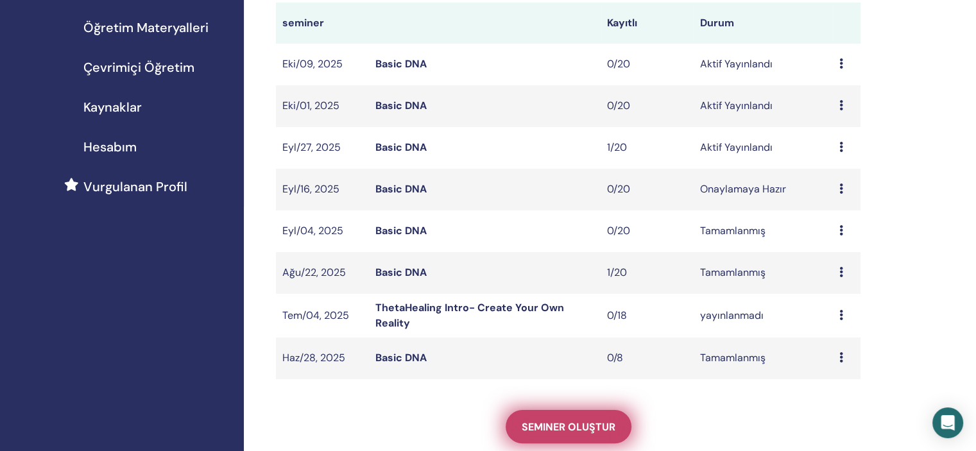
click at [573, 423] on span "Seminer oluştur" at bounding box center [568, 426] width 94 height 13
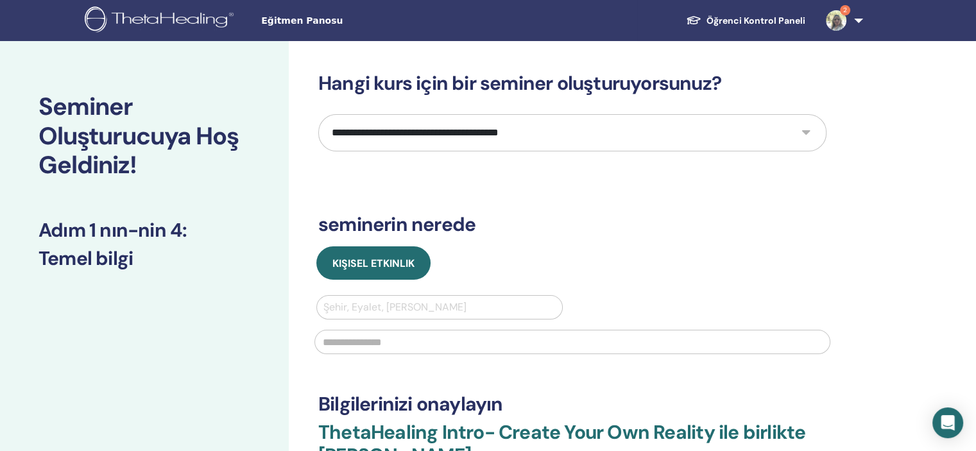
click at [803, 130] on select "**********" at bounding box center [572, 132] width 508 height 37
select select "*"
click at [318, 114] on select "**********" at bounding box center [572, 132] width 508 height 37
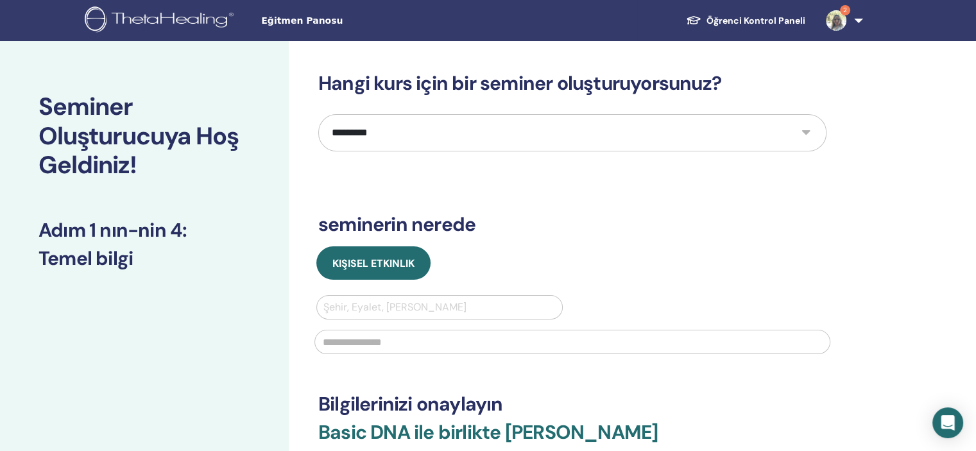
scroll to position [128, 0]
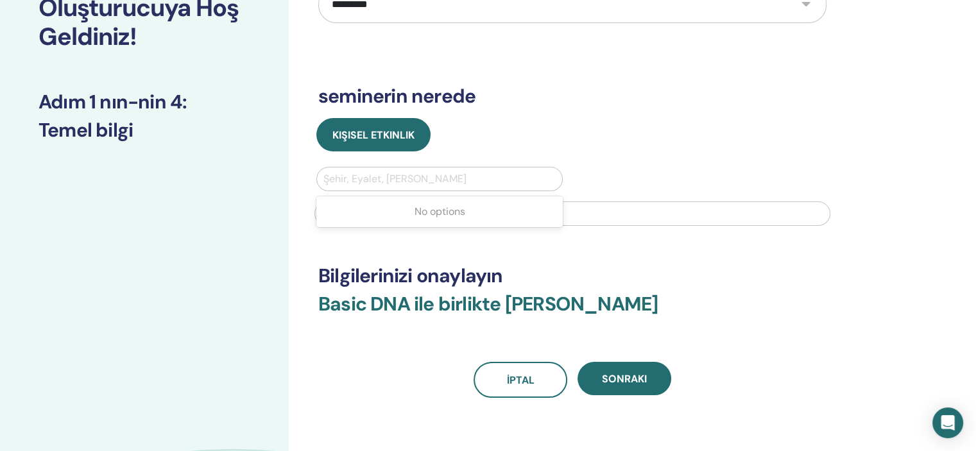
click at [405, 173] on div at bounding box center [439, 179] width 232 height 18
type input "*****"
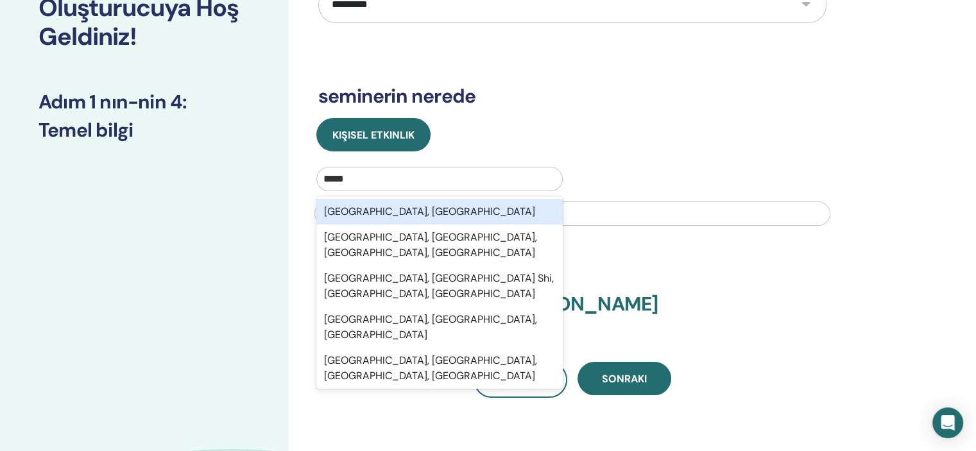
click at [369, 207] on div "[GEOGRAPHIC_DATA], [GEOGRAPHIC_DATA]" at bounding box center [439, 212] width 246 height 26
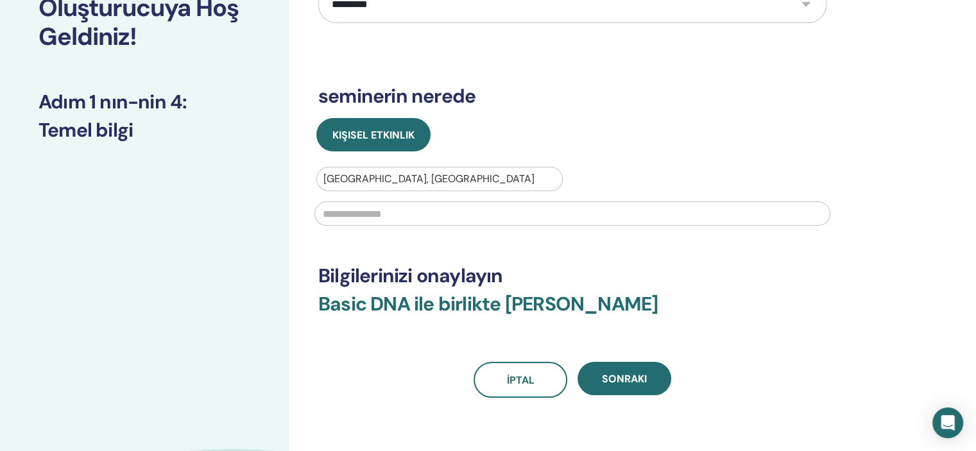
click at [380, 219] on input "text" at bounding box center [572, 213] width 516 height 24
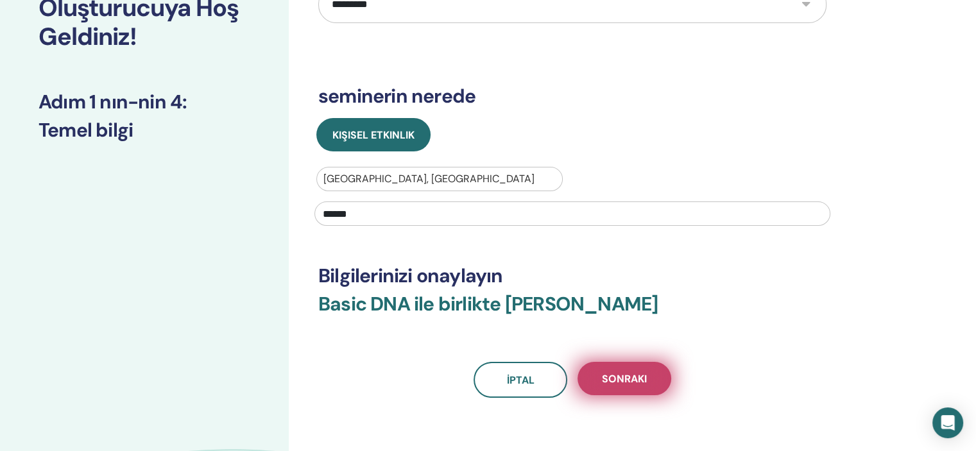
type input "******"
click at [598, 380] on button "Sonraki" at bounding box center [624, 378] width 94 height 33
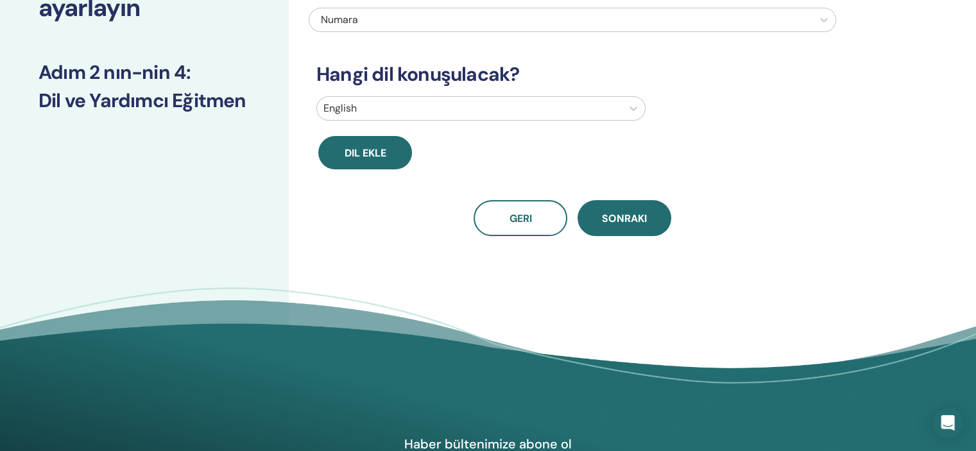
scroll to position [0, 0]
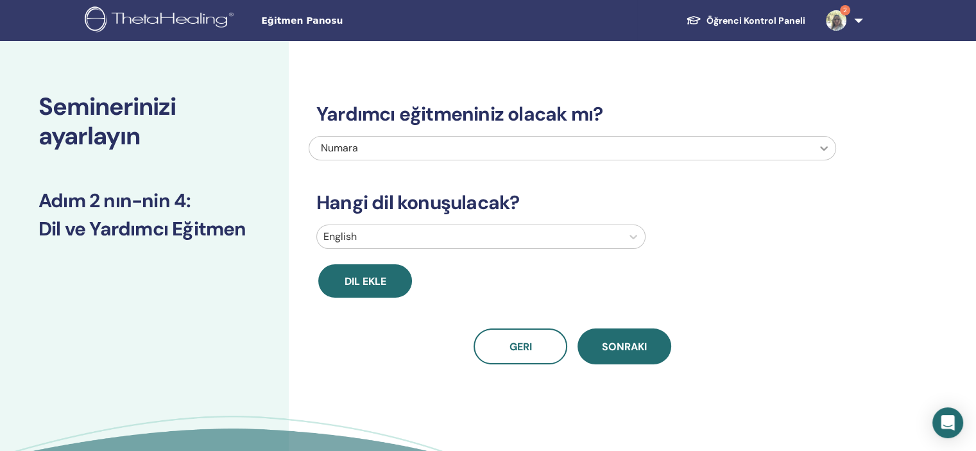
click at [817, 146] on icon at bounding box center [823, 148] width 13 height 13
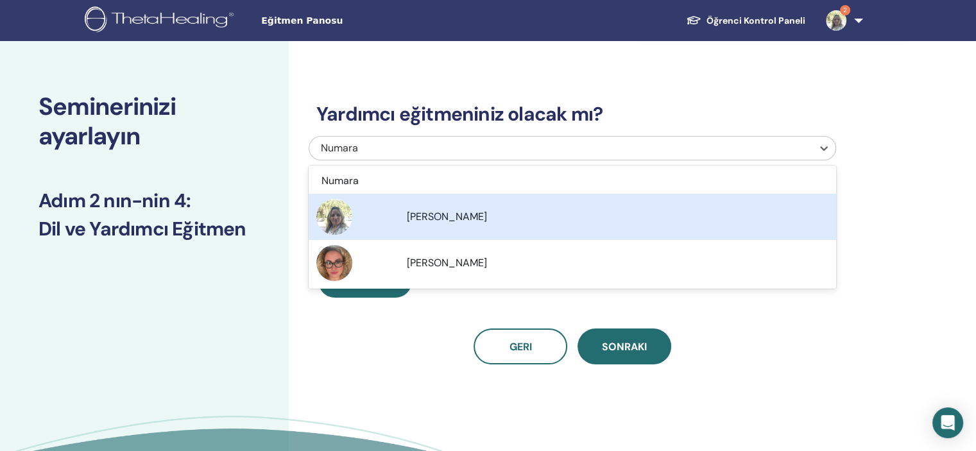
click at [453, 217] on span "[PERSON_NAME]" at bounding box center [447, 216] width 80 height 13
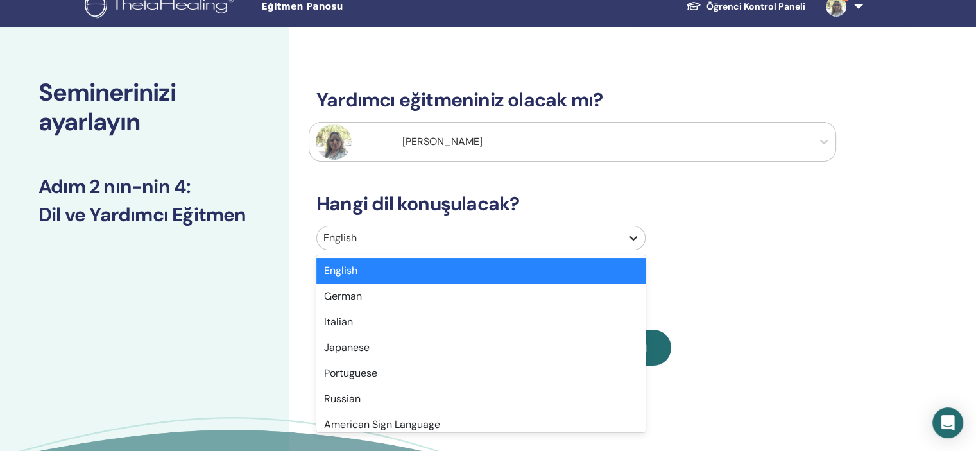
click at [634, 249] on div "option English selected, 1 of 47. 47 results available. Use Up and Down to choo…" at bounding box center [571, 241] width 527 height 30
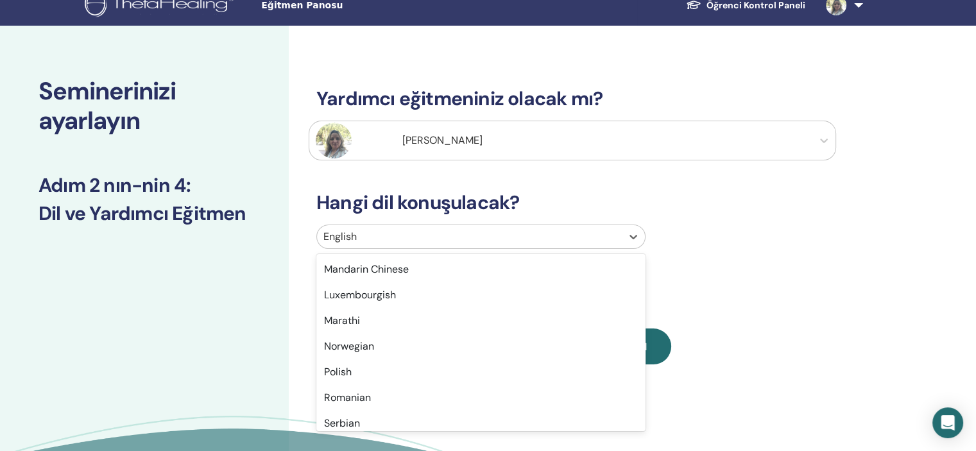
scroll to position [962, 0]
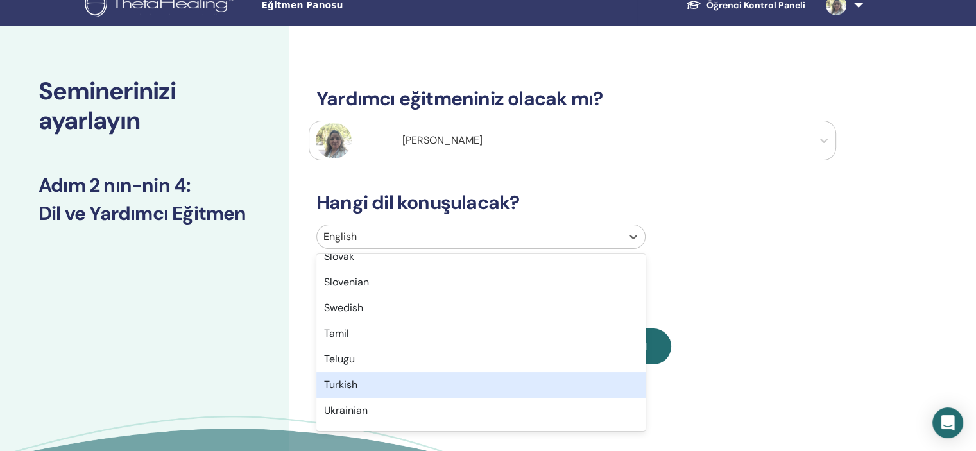
click at [344, 384] on div "Turkish" at bounding box center [480, 385] width 329 height 26
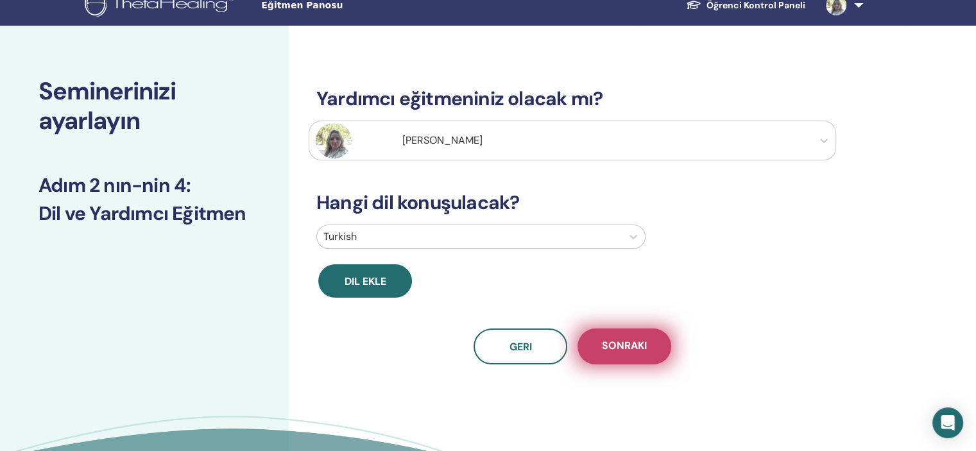
click at [641, 353] on span "Sonraki" at bounding box center [624, 347] width 45 height 16
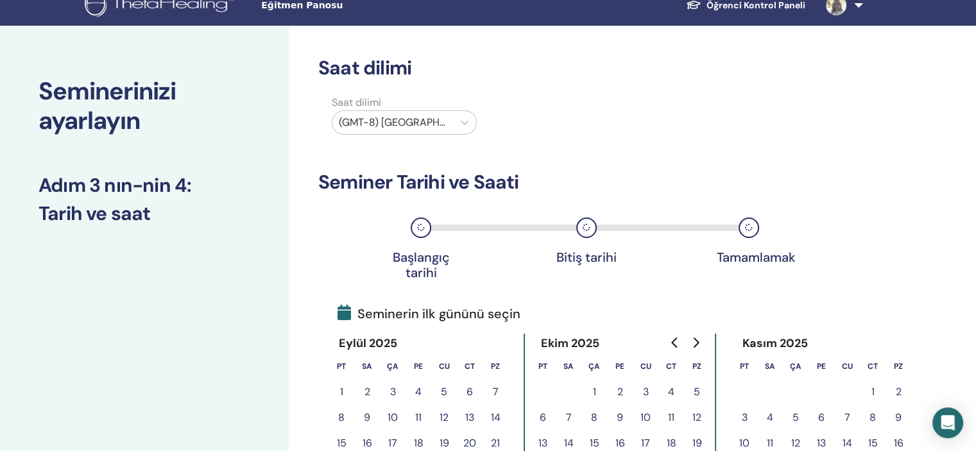
scroll to position [208, 0]
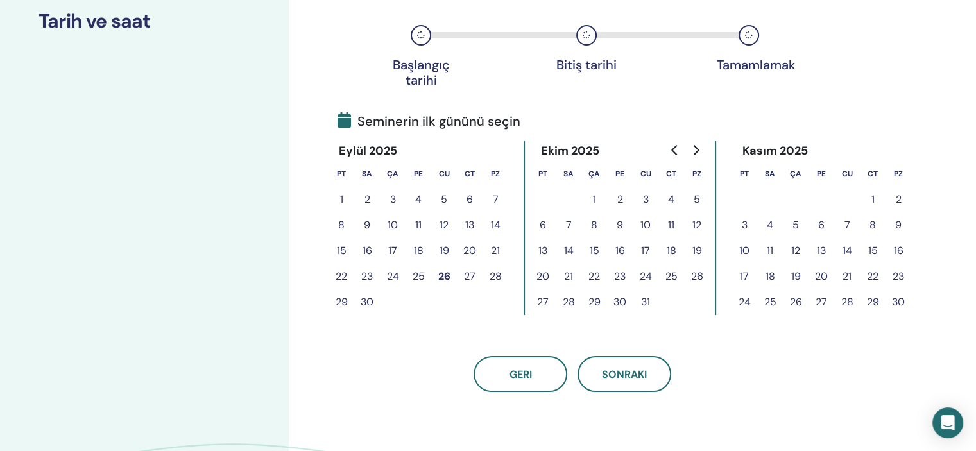
click at [619, 248] on button "16" at bounding box center [620, 251] width 26 height 26
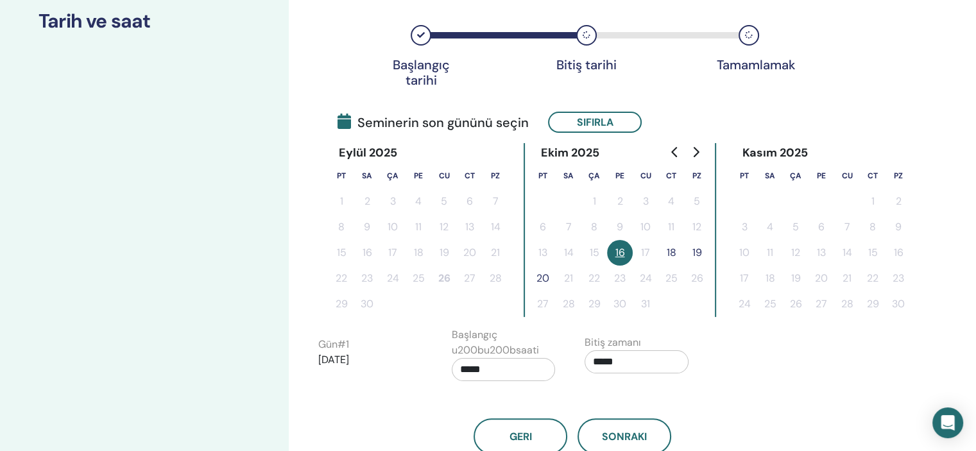
click at [546, 274] on button "20" at bounding box center [543, 279] width 26 height 26
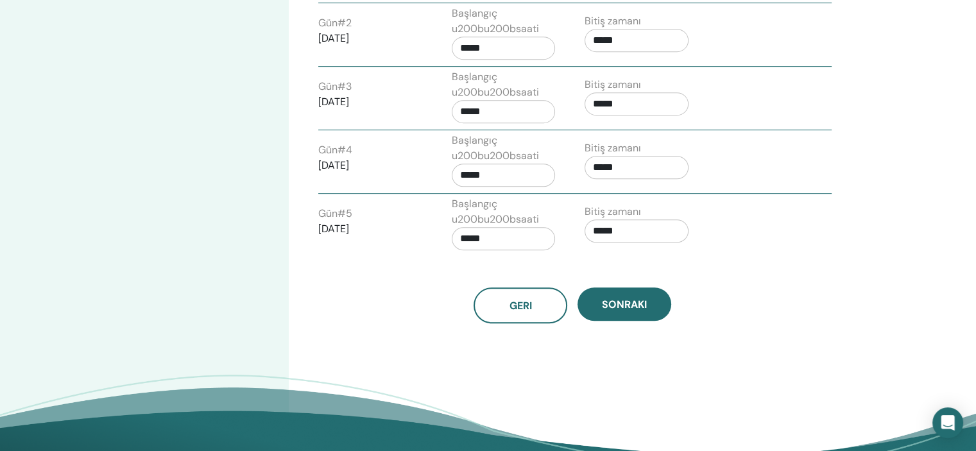
scroll to position [657, 0]
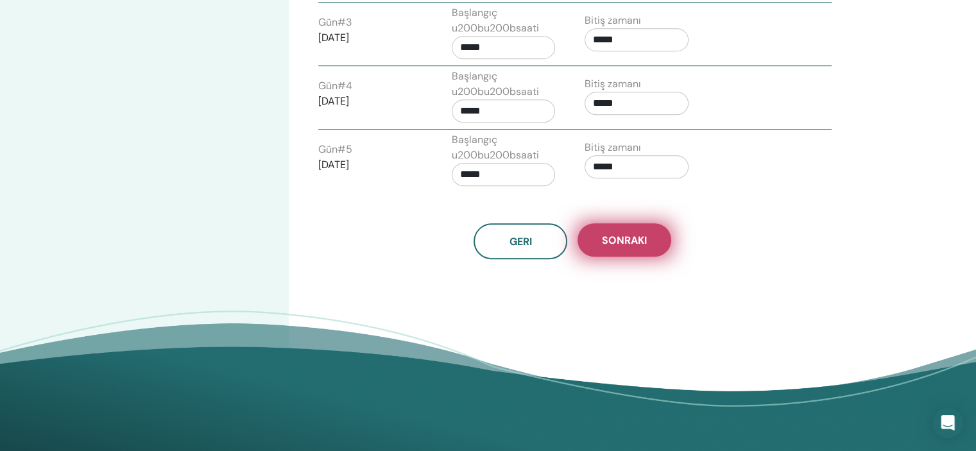
click at [635, 233] on span "Sonraki" at bounding box center [624, 239] width 45 height 13
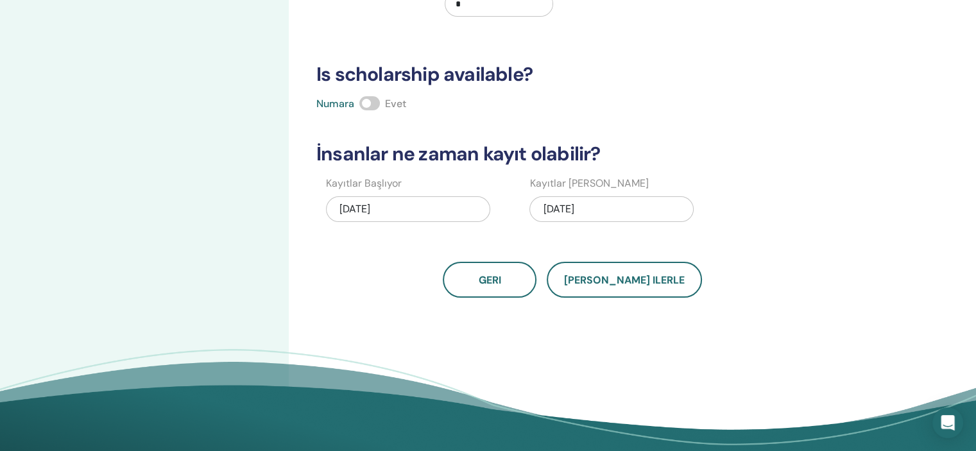
scroll to position [222, 0]
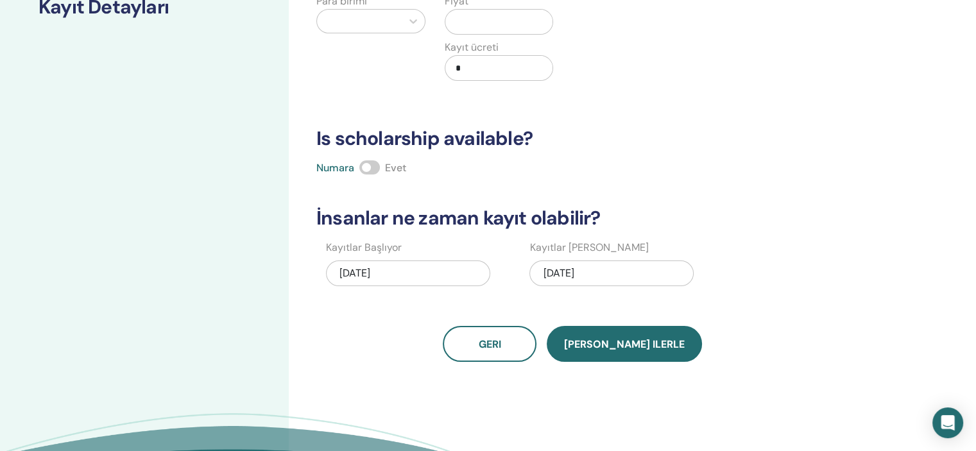
click at [613, 340] on span "[PERSON_NAME] ilerle" at bounding box center [624, 343] width 121 height 13
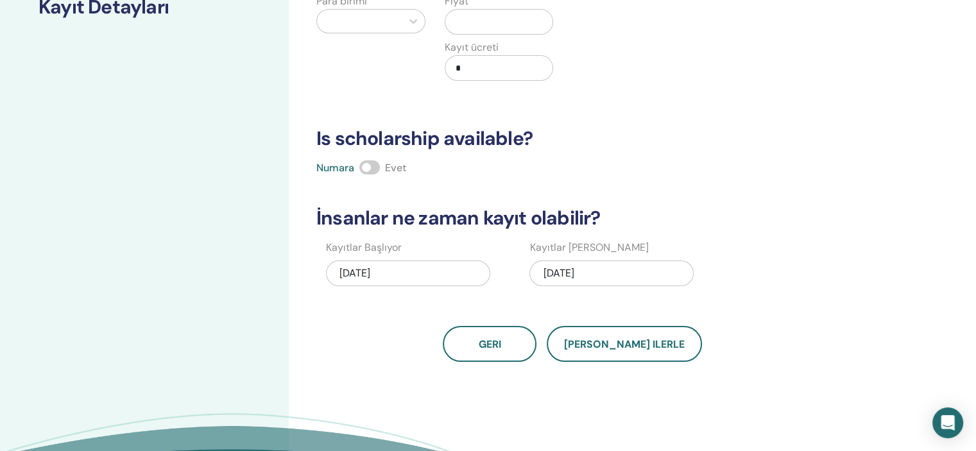
scroll to position [0, 0]
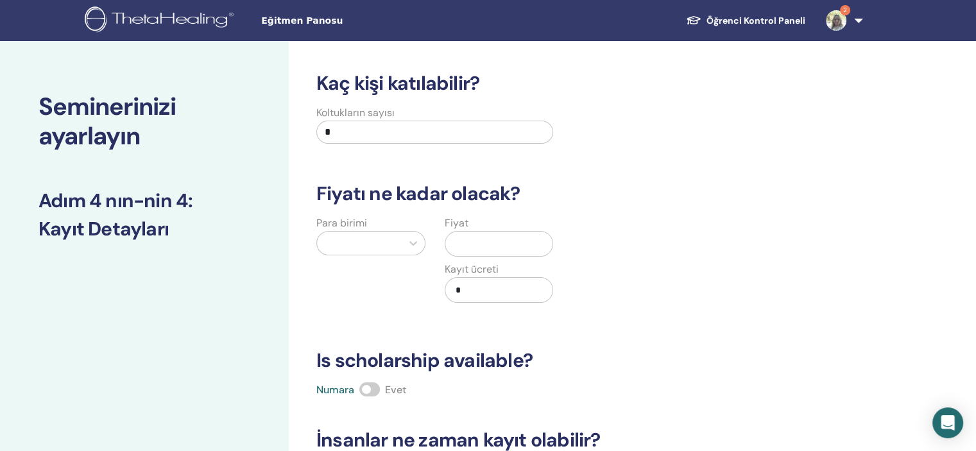
drag, startPoint x: 355, startPoint y: 130, endPoint x: 306, endPoint y: 136, distance: 49.1
click at [307, 136] on div "Koltukların sayısı *" at bounding box center [435, 128] width 256 height 46
type input "**"
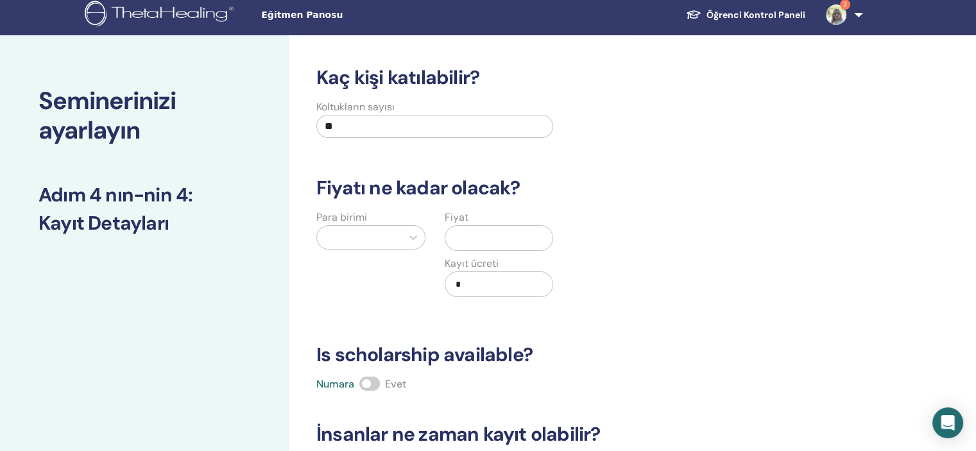
click at [336, 240] on div at bounding box center [359, 237] width 72 height 18
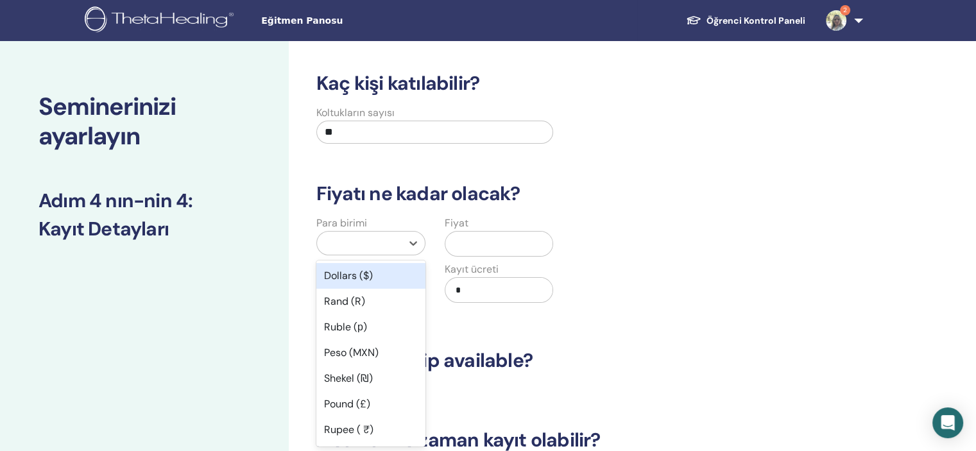
click at [339, 273] on div "Dollars ($)" at bounding box center [370, 276] width 109 height 26
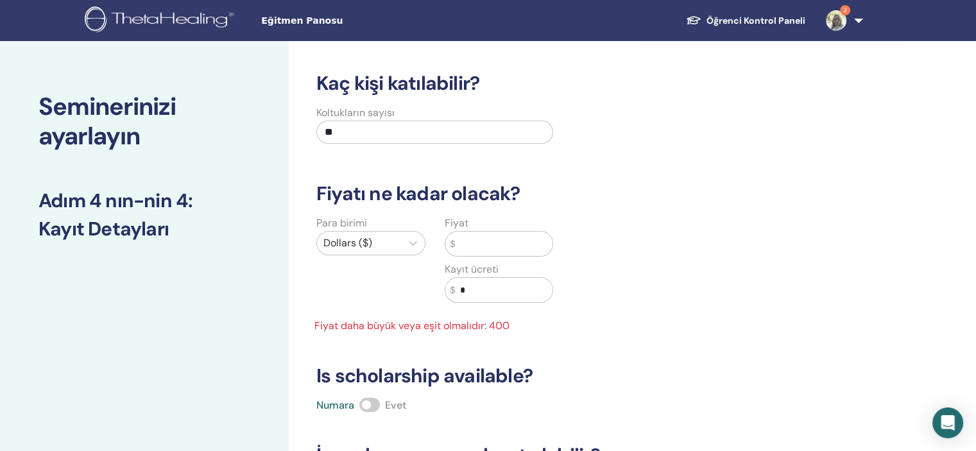
click at [484, 243] on input "text" at bounding box center [503, 244] width 97 height 24
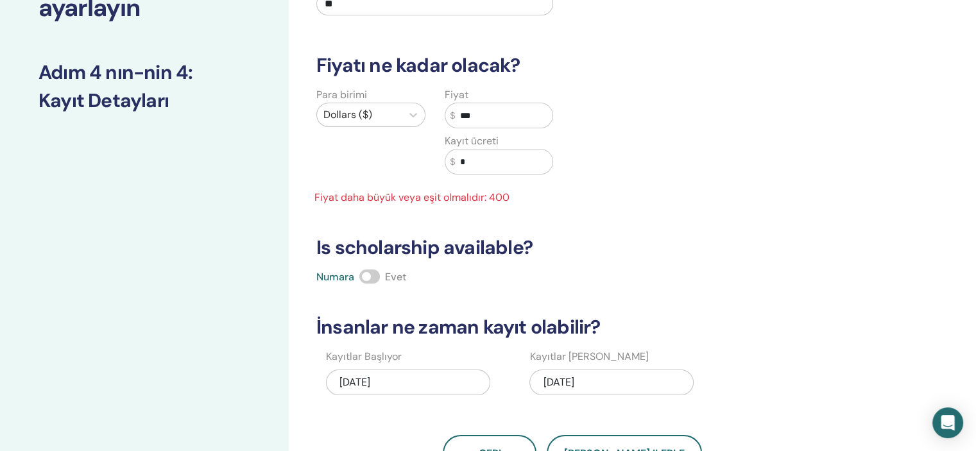
scroll to position [257, 0]
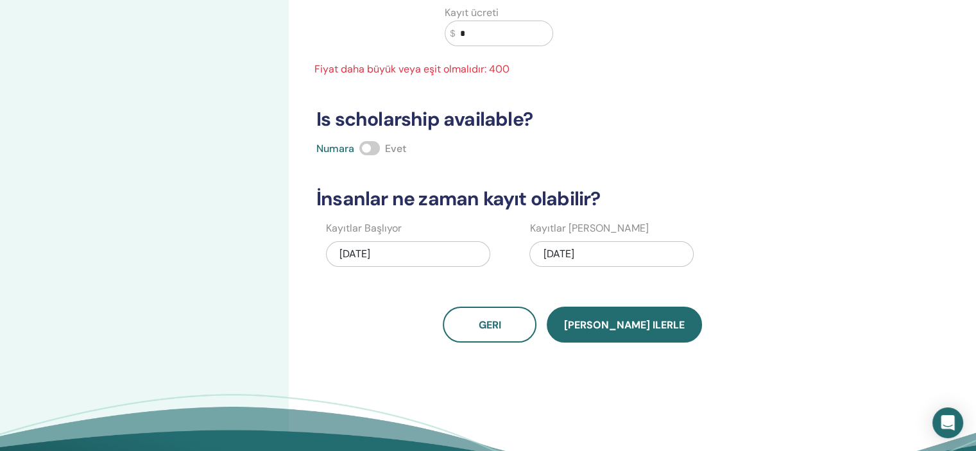
click at [629, 330] on button "[PERSON_NAME] ilerle" at bounding box center [623, 325] width 155 height 36
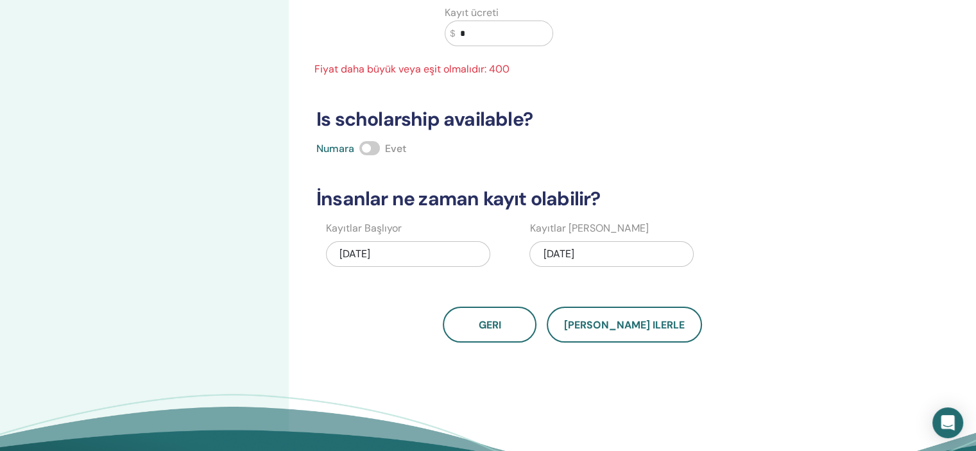
scroll to position [192, 0]
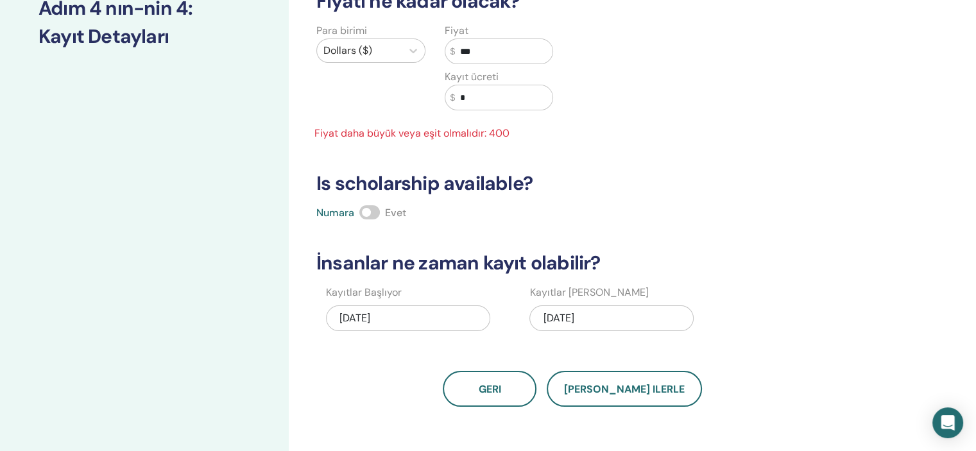
drag, startPoint x: 483, startPoint y: 54, endPoint x: 418, endPoint y: 70, distance: 67.4
click at [418, 69] on div "Para birimi Dollars ($) Fiyat $ *** Kayıt ücreti $ * Fiyat daha büyük veya eşit…" at bounding box center [435, 82] width 256 height 118
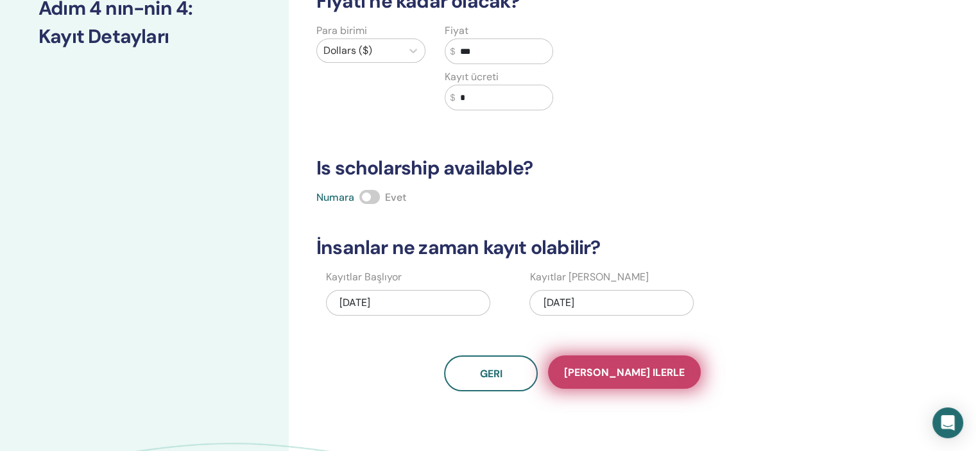
type input "***"
click at [623, 368] on span "[PERSON_NAME] ilerle" at bounding box center [624, 372] width 121 height 13
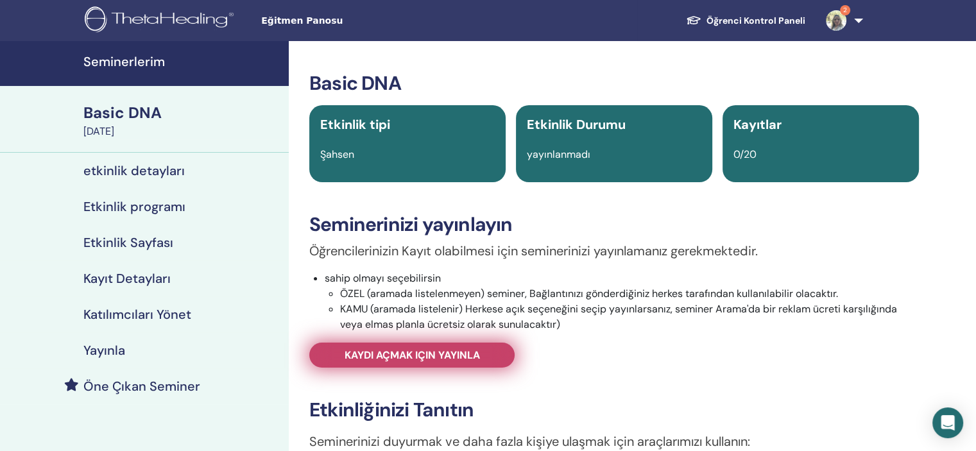
click at [453, 353] on span "Kaydı açmak için yayınla" at bounding box center [411, 354] width 135 height 13
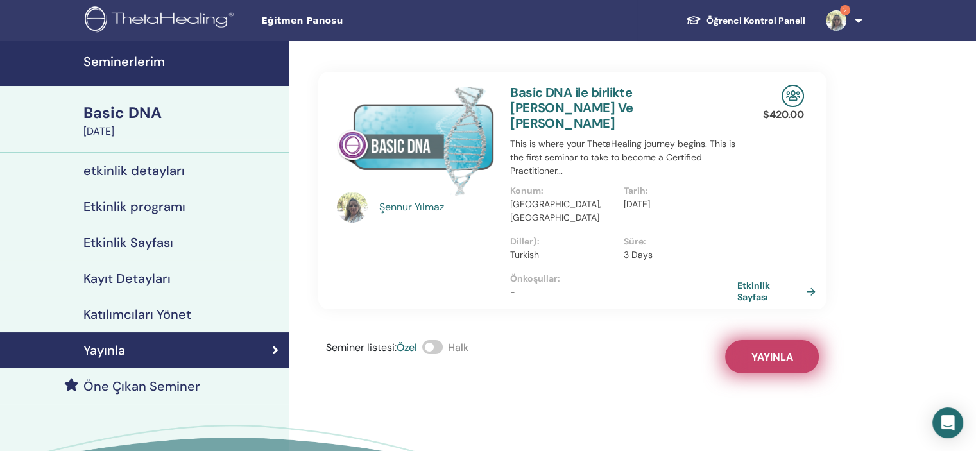
click at [775, 350] on span "Yayınla" at bounding box center [772, 356] width 42 height 13
click at [123, 60] on h4 "Seminerlerim" at bounding box center [182, 61] width 198 height 15
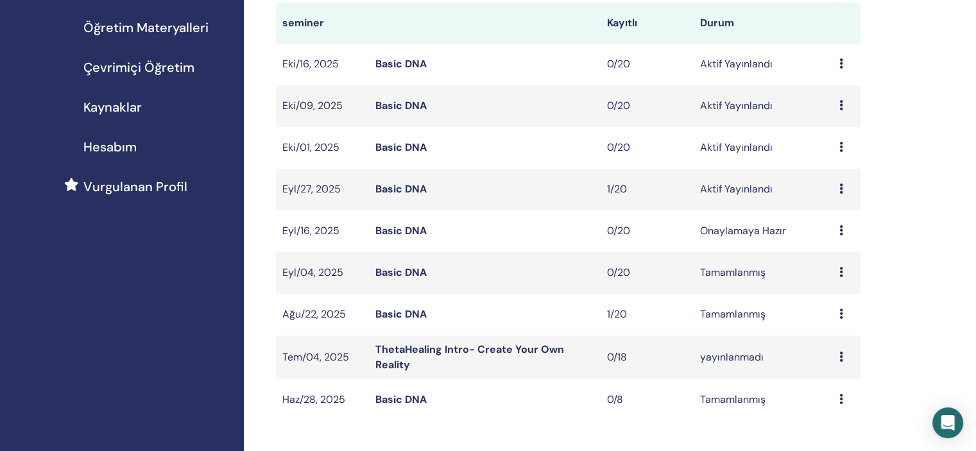
scroll to position [321, 0]
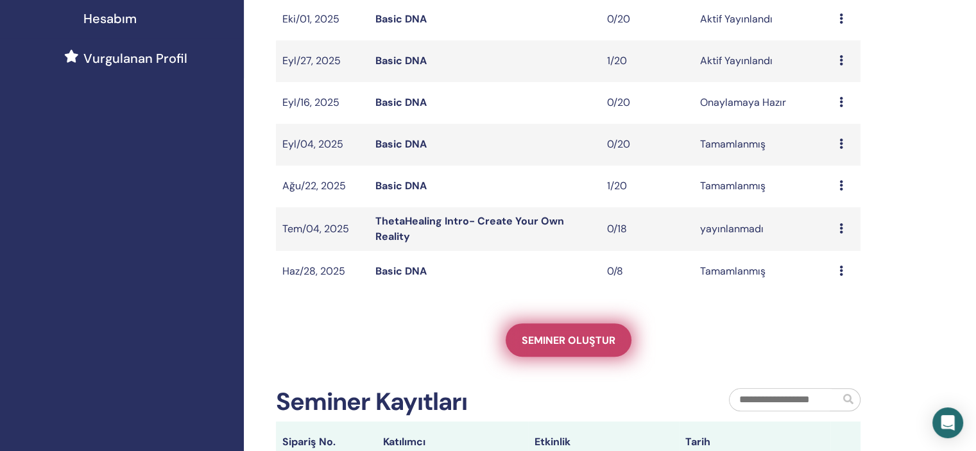
click at [580, 337] on span "Seminer oluştur" at bounding box center [568, 340] width 94 height 13
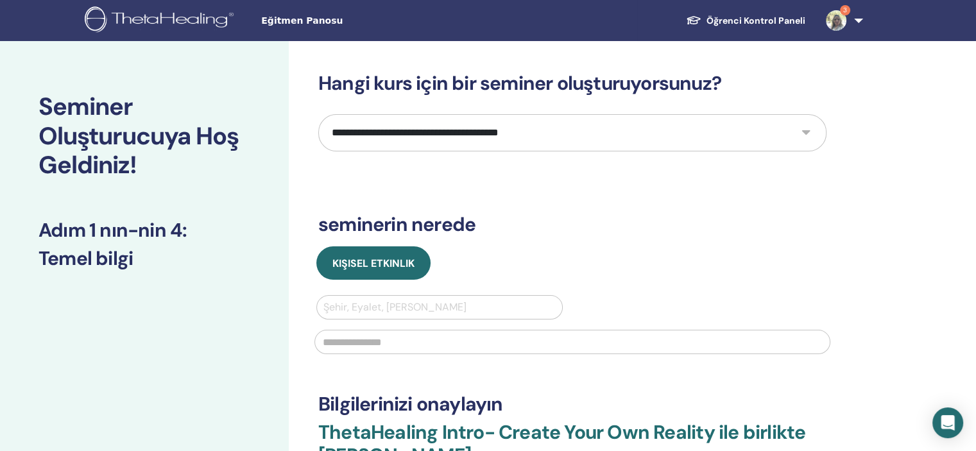
click at [802, 128] on select "**********" at bounding box center [572, 132] width 508 height 37
select select "*"
click at [318, 114] on select "**********" at bounding box center [572, 132] width 508 height 37
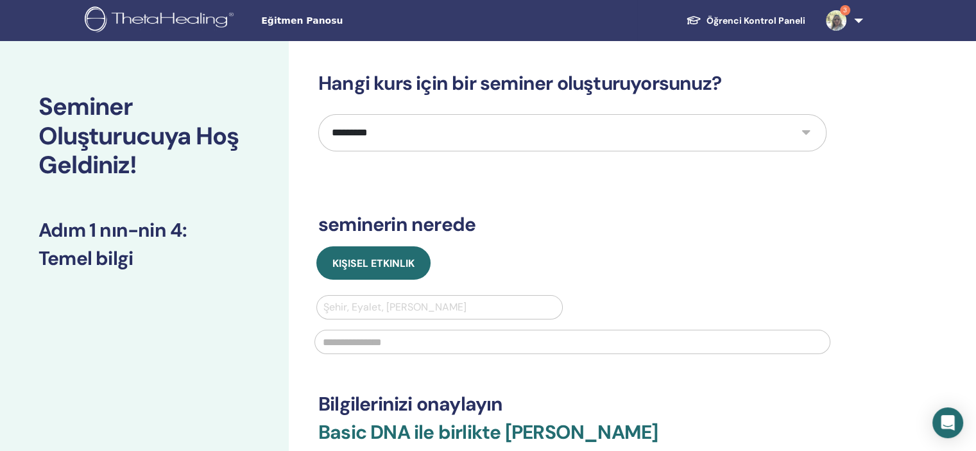
click at [482, 304] on div at bounding box center [439, 307] width 232 height 18
click at [478, 308] on div at bounding box center [439, 307] width 232 height 18
type input "*****"
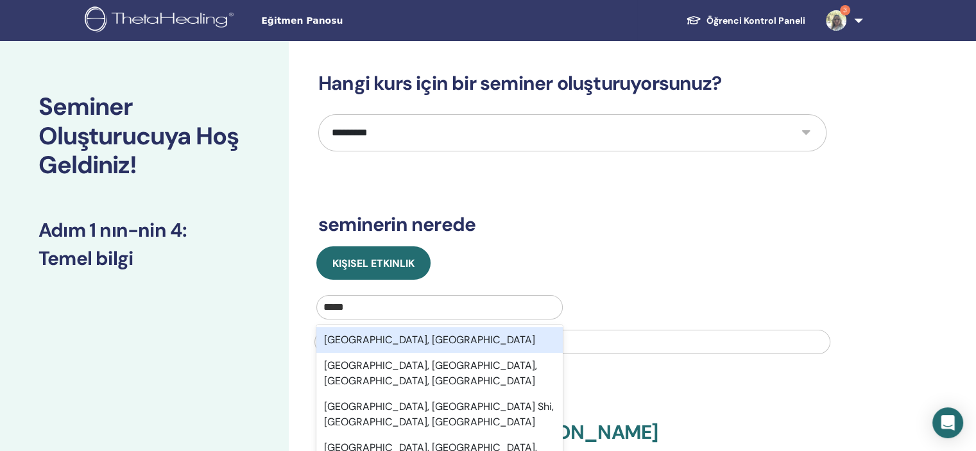
click at [379, 346] on div "Istanbul, TUR" at bounding box center [439, 340] width 246 height 26
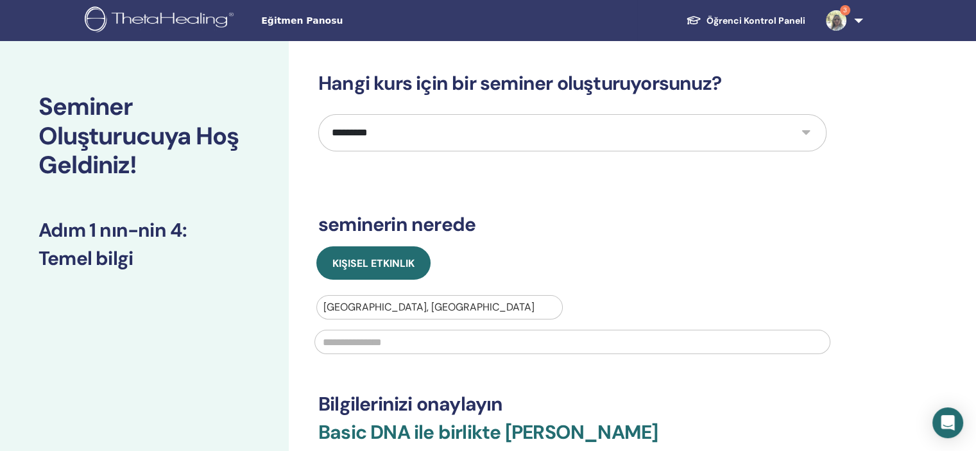
click at [379, 346] on input "text" at bounding box center [572, 342] width 516 height 24
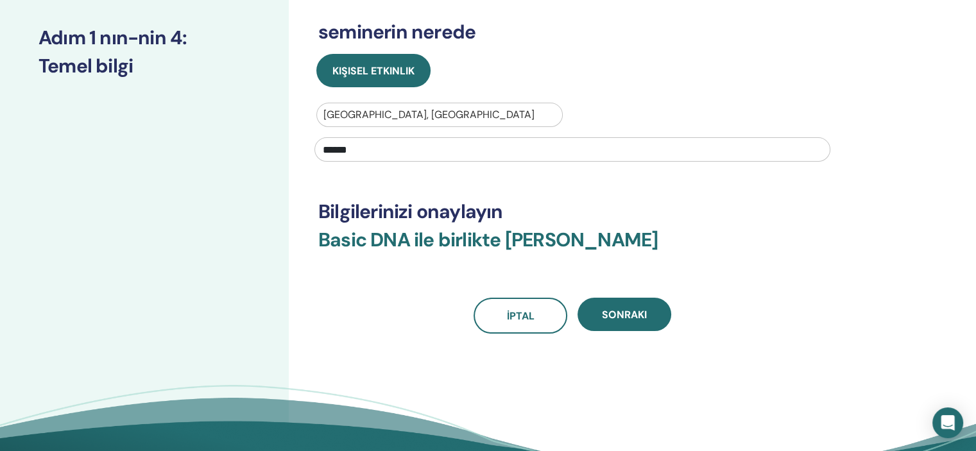
scroll to position [257, 0]
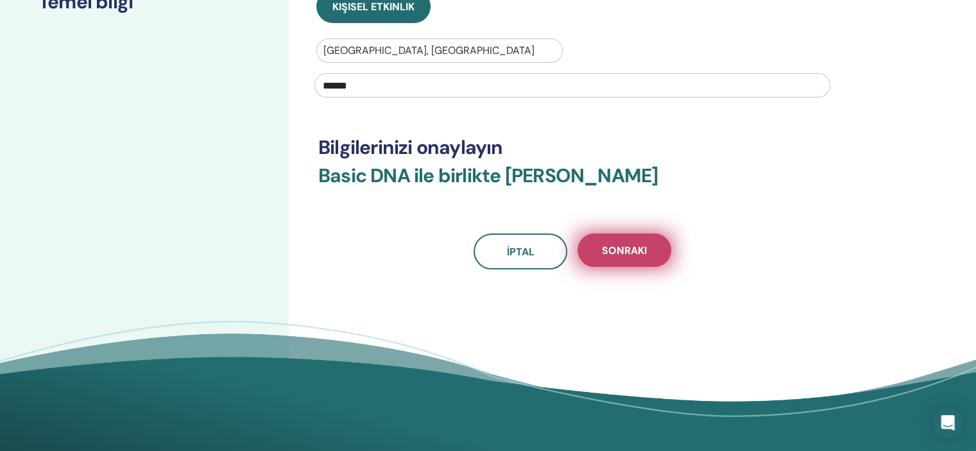
type input "******"
click at [621, 245] on span "Sonraki" at bounding box center [624, 250] width 45 height 13
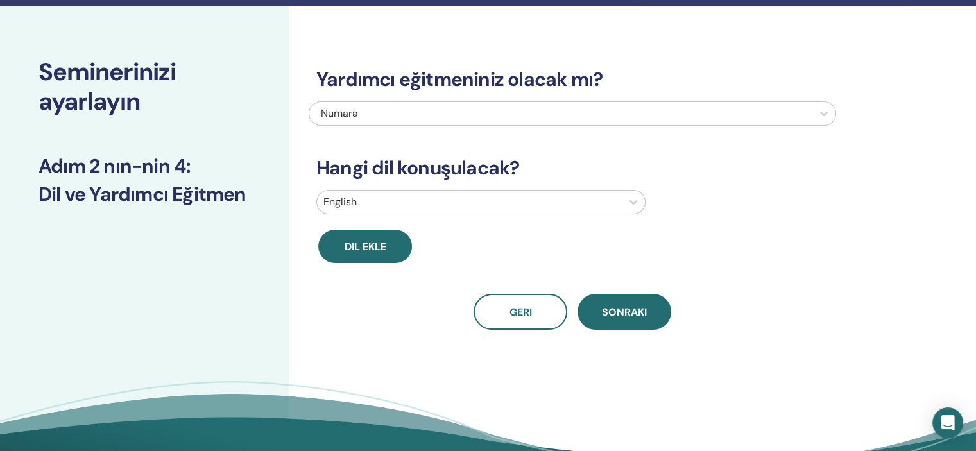
scroll to position [0, 0]
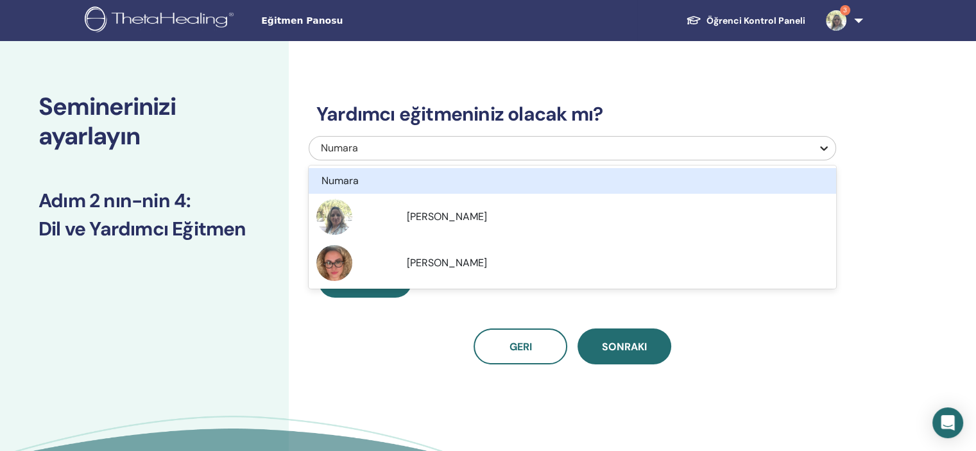
click at [827, 146] on icon at bounding box center [823, 148] width 13 height 13
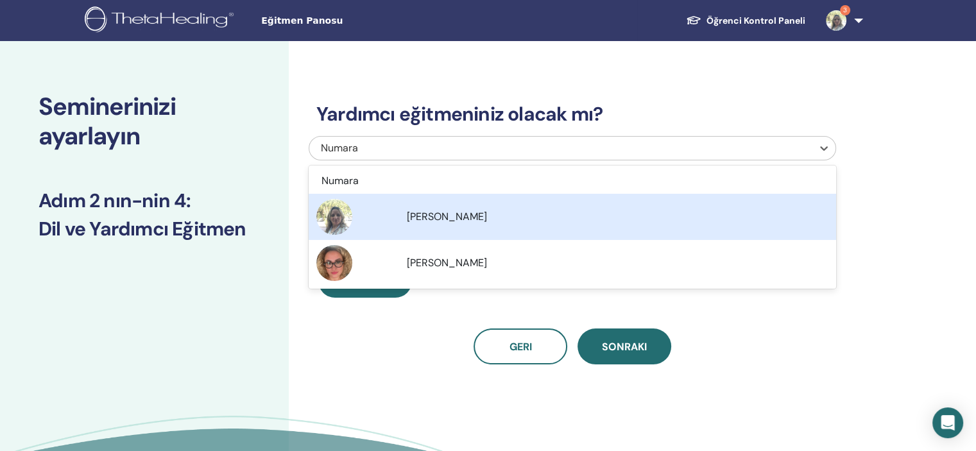
click at [473, 217] on div "[PERSON_NAME]" at bounding box center [617, 216] width 421 height 15
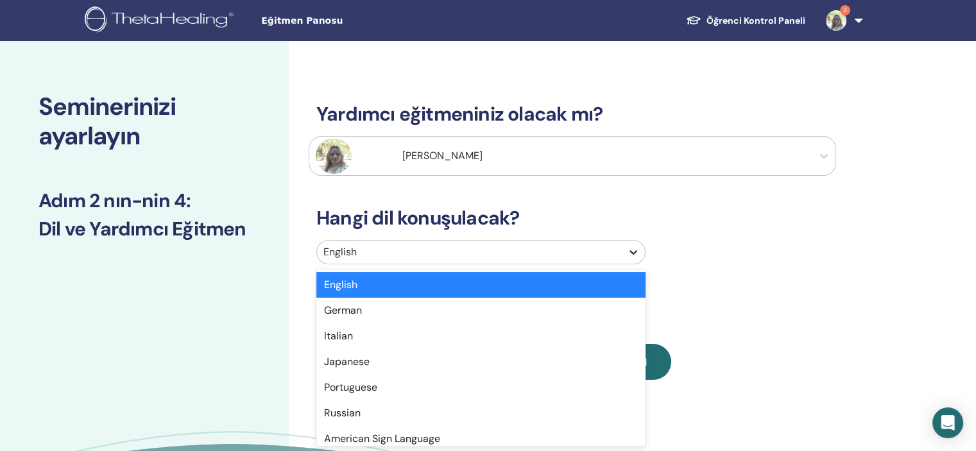
scroll to position [15, 0]
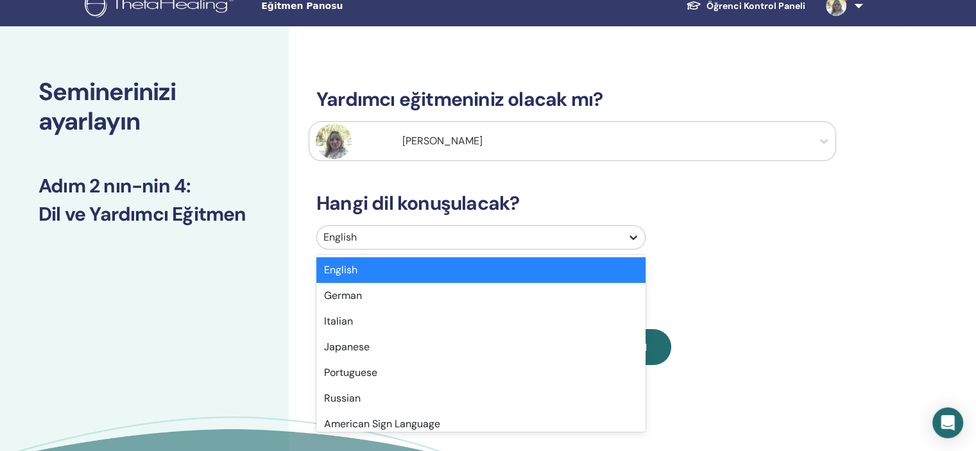
click at [634, 249] on div "option English selected, 1 of 47. 47 results available. Use Up and Down to choo…" at bounding box center [571, 240] width 527 height 30
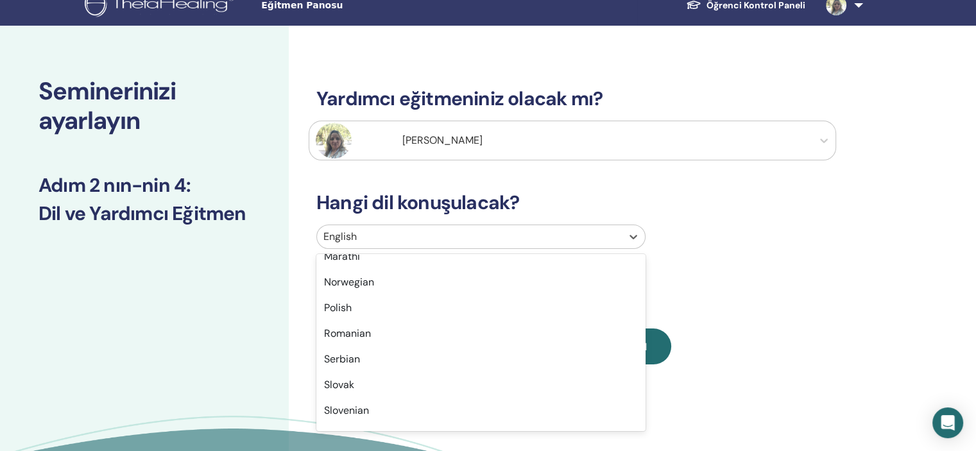
scroll to position [1034, 0]
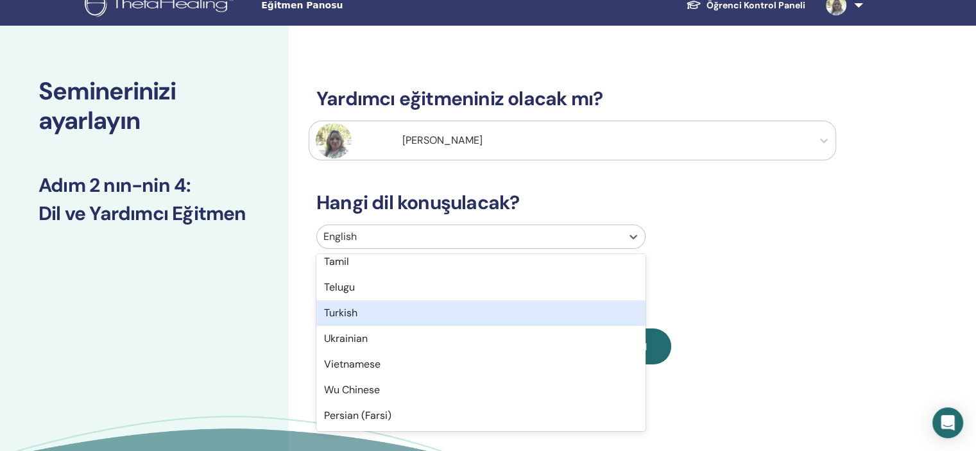
click at [352, 315] on div "Turkish" at bounding box center [480, 313] width 329 height 26
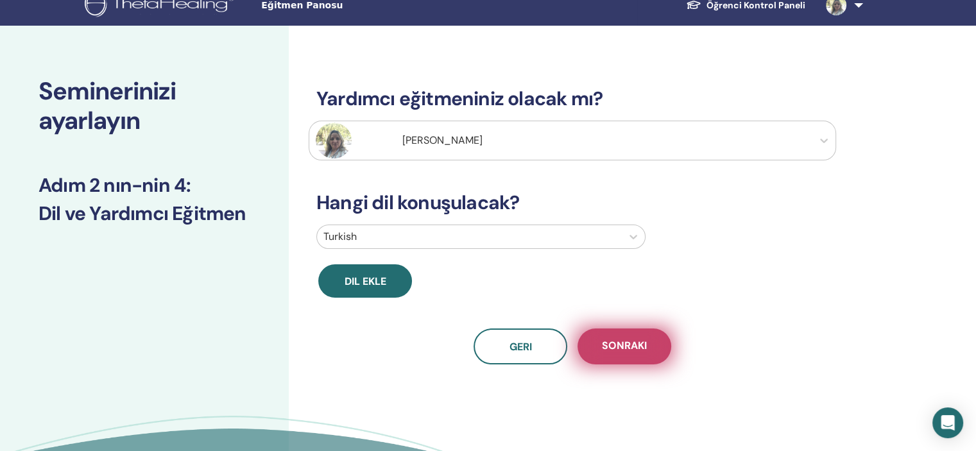
click at [627, 339] on span "Sonraki" at bounding box center [624, 347] width 45 height 16
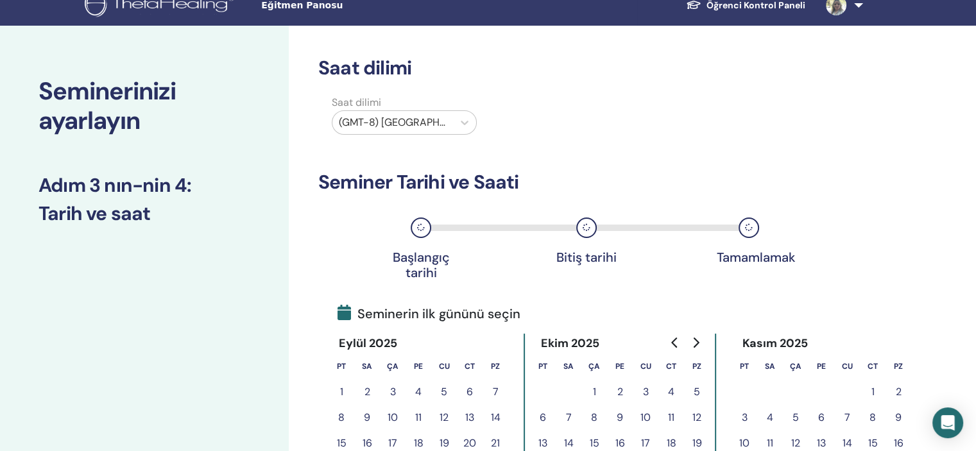
scroll to position [208, 0]
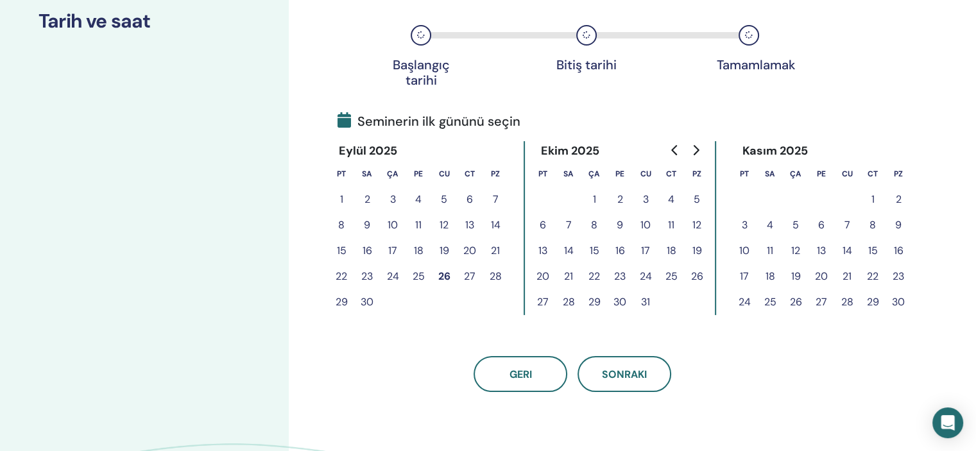
click at [620, 272] on button "23" at bounding box center [620, 277] width 26 height 26
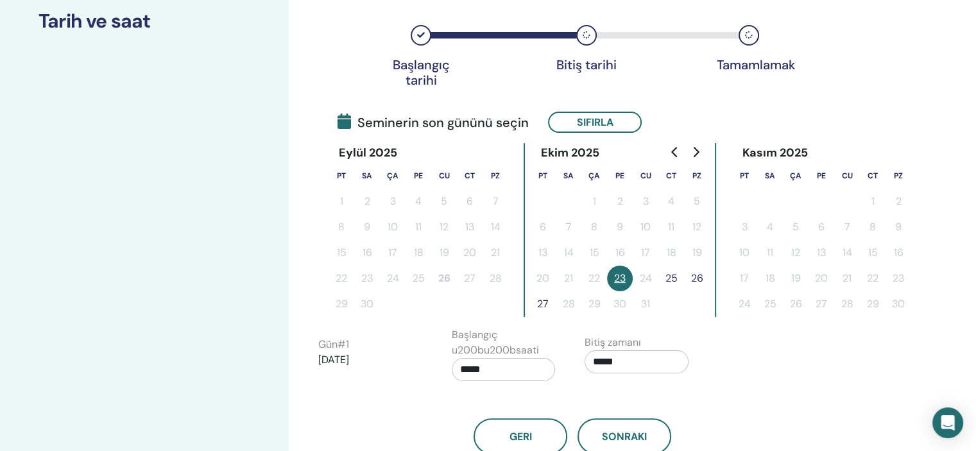
click at [544, 300] on button "27" at bounding box center [543, 304] width 26 height 26
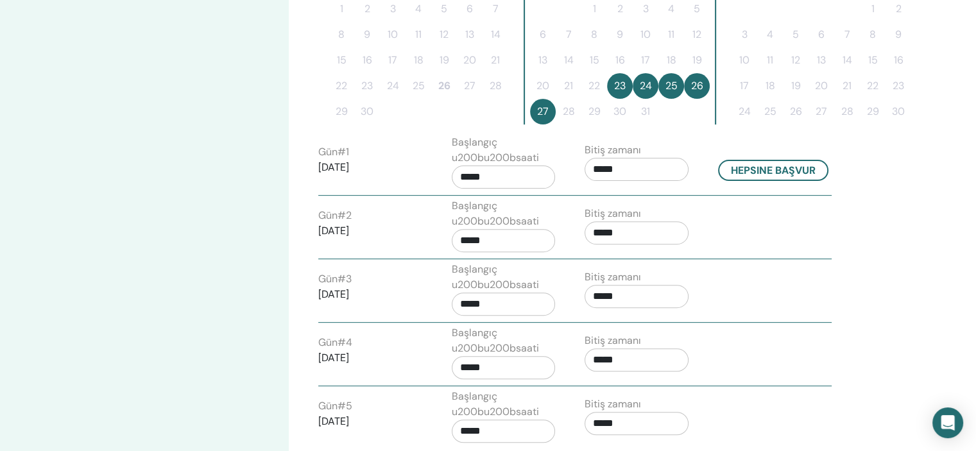
scroll to position [464, 0]
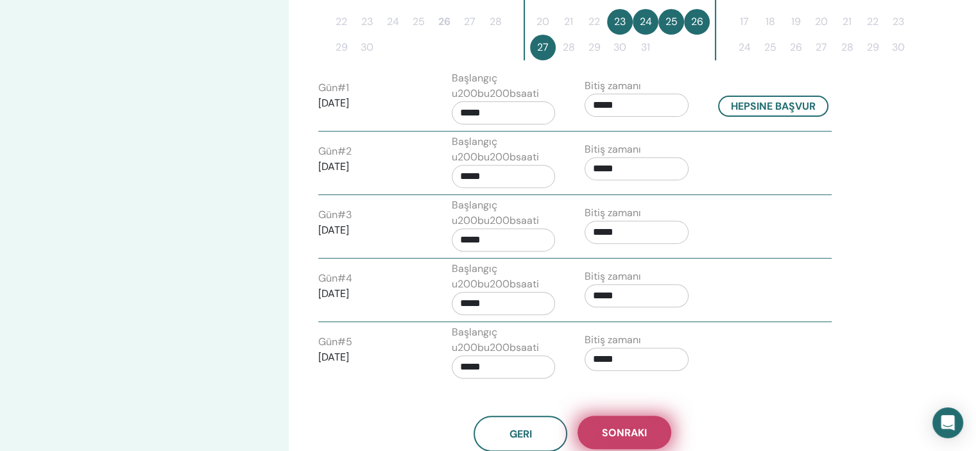
click at [649, 423] on button "Sonraki" at bounding box center [624, 432] width 94 height 33
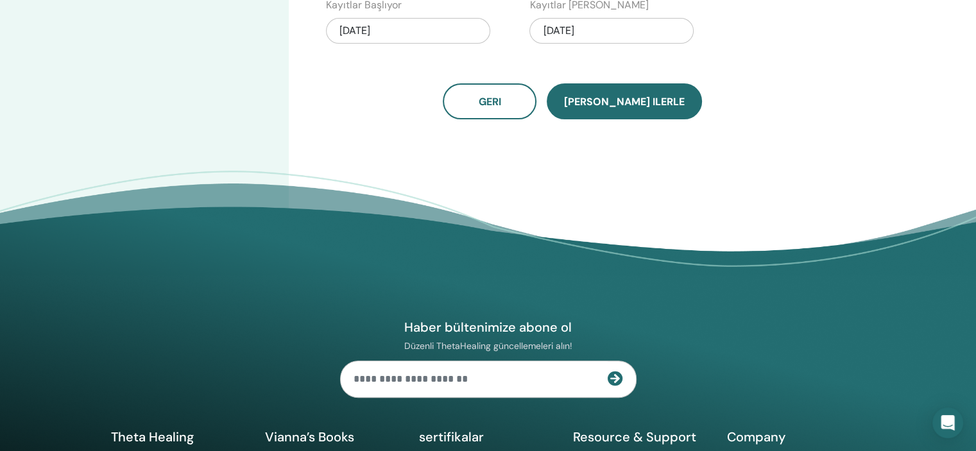
click at [627, 97] on span "Kaydet ilerle" at bounding box center [624, 101] width 121 height 13
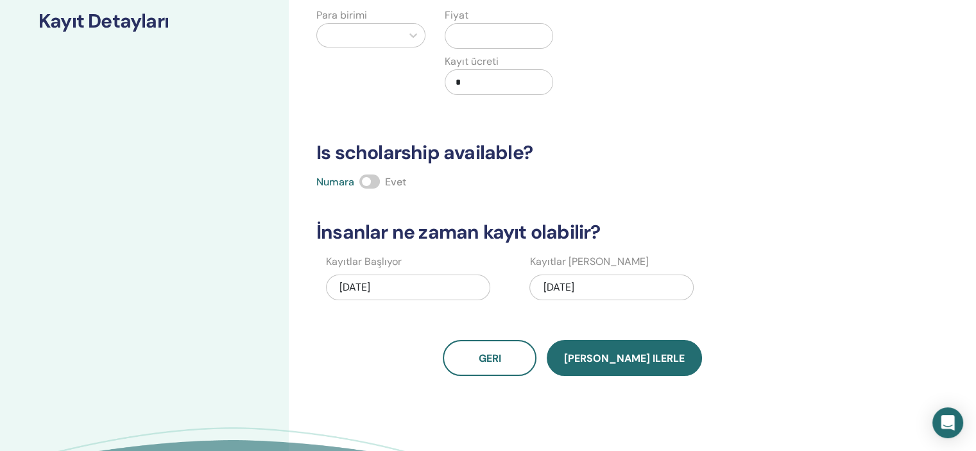
scroll to position [80, 0]
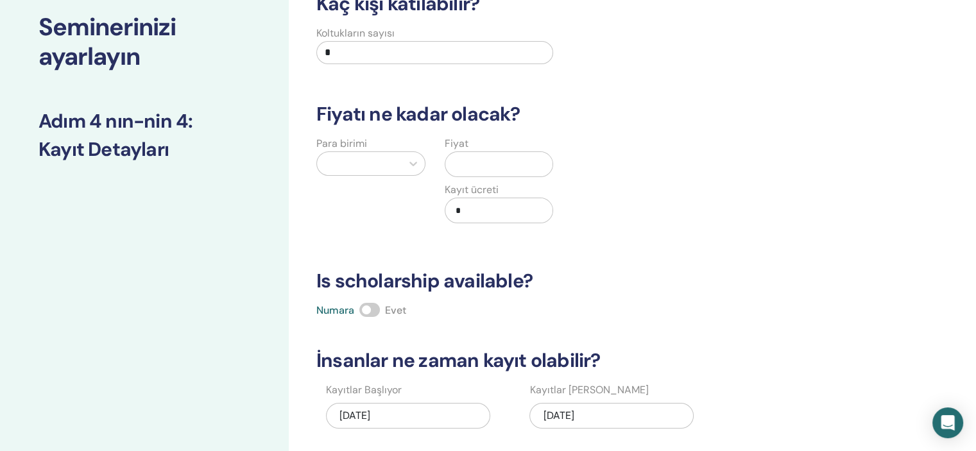
click at [372, 51] on input "*" at bounding box center [434, 52] width 237 height 23
type input "**"
click at [387, 159] on div at bounding box center [359, 164] width 72 height 18
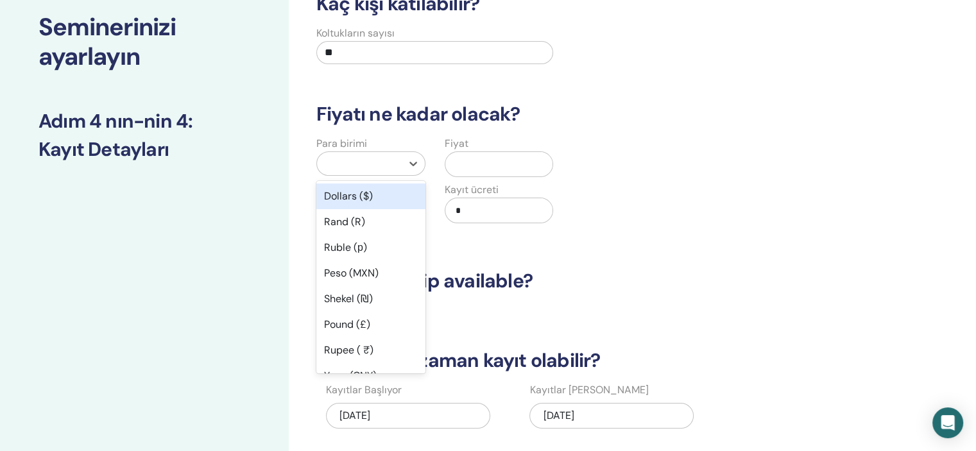
click at [342, 199] on div "Dollars ($)" at bounding box center [370, 196] width 109 height 26
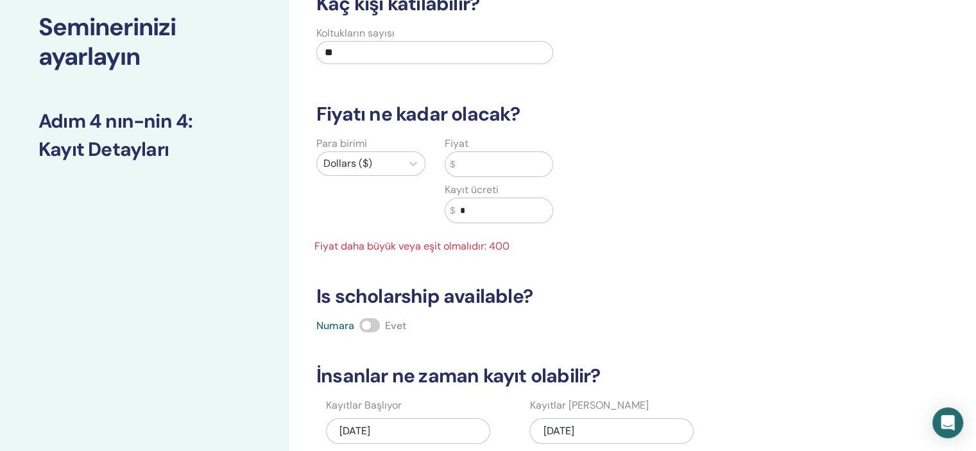
drag, startPoint x: 480, startPoint y: 164, endPoint x: 426, endPoint y: 177, distance: 55.4
click at [426, 177] on div "Para birimi Dollars ($) Fiyat $ Kayıt ücreti $ * Fiyat daha büyük veya eşit olm…" at bounding box center [435, 195] width 256 height 118
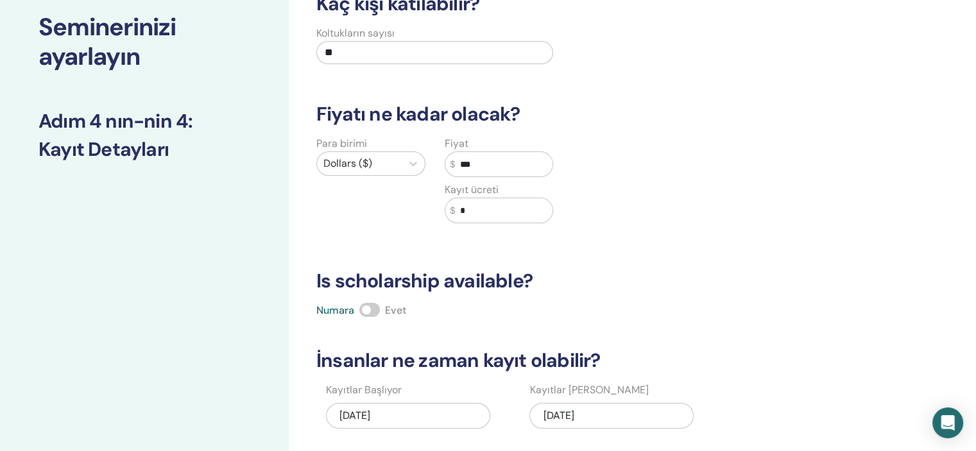
scroll to position [208, 0]
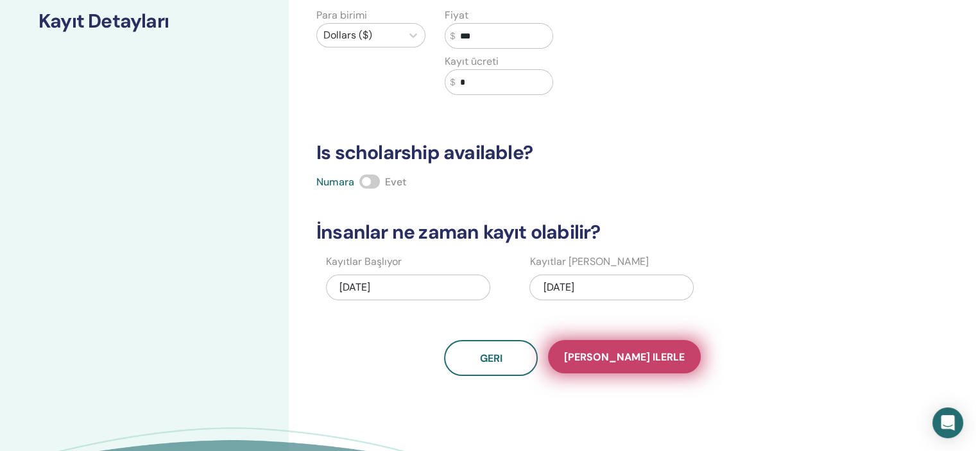
type input "***"
click at [627, 353] on span "Kaydet ilerle" at bounding box center [624, 356] width 121 height 13
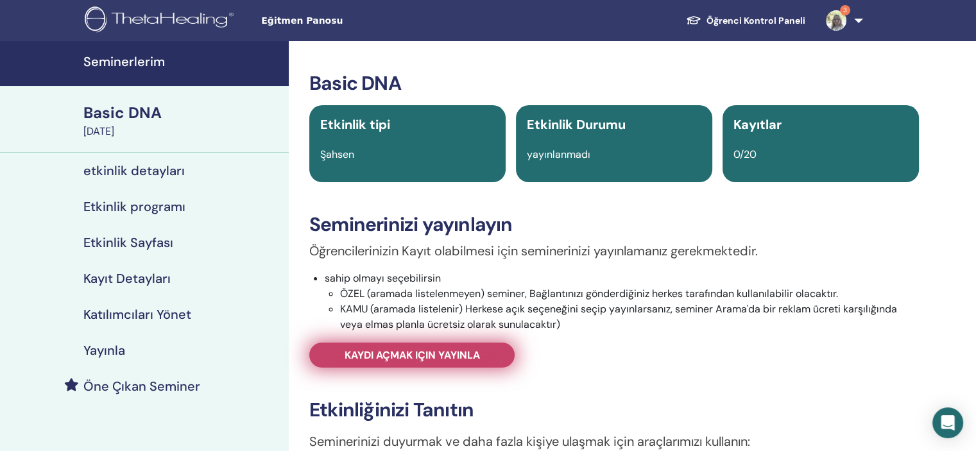
click at [455, 348] on link "Kaydı açmak için yayınla" at bounding box center [411, 354] width 205 height 25
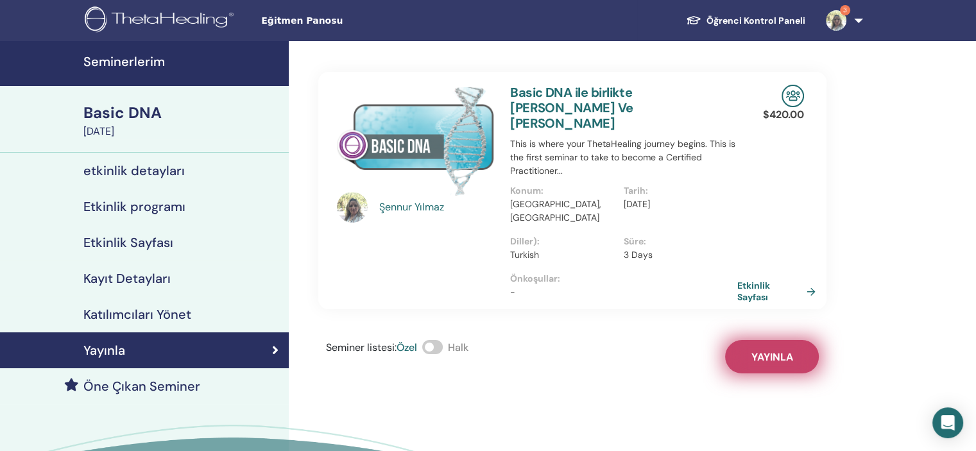
click at [759, 350] on span "Yayınla" at bounding box center [772, 356] width 42 height 13
click at [110, 62] on h4 "Seminerlerim" at bounding box center [182, 61] width 198 height 15
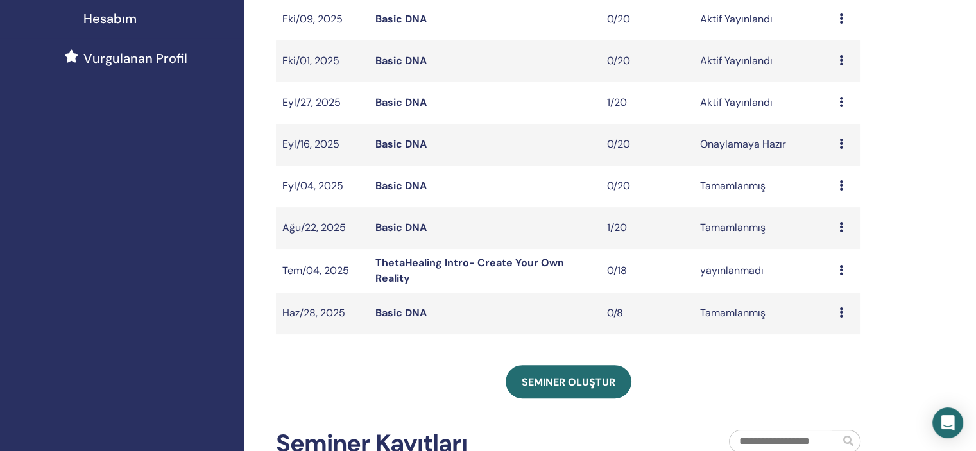
scroll to position [257, 0]
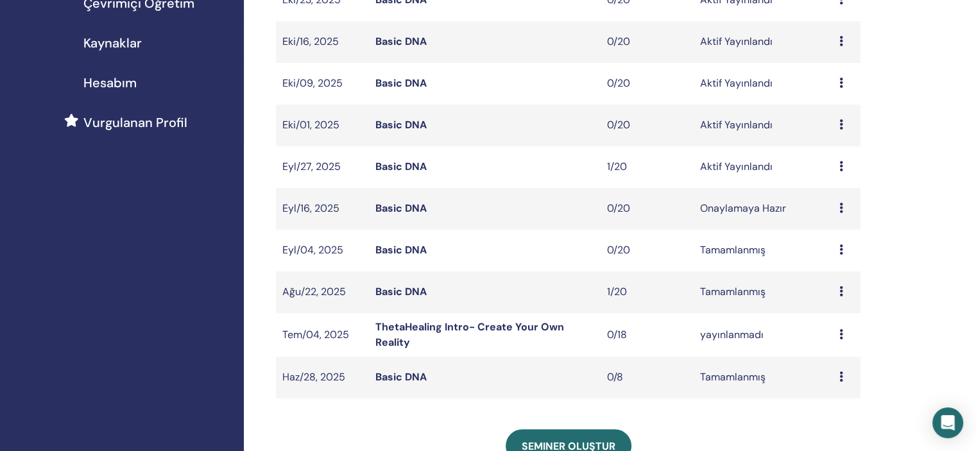
click at [839, 289] on icon at bounding box center [841, 291] width 4 height 10
click at [842, 297] on link "Ön izleme" at bounding box center [829, 298] width 46 height 13
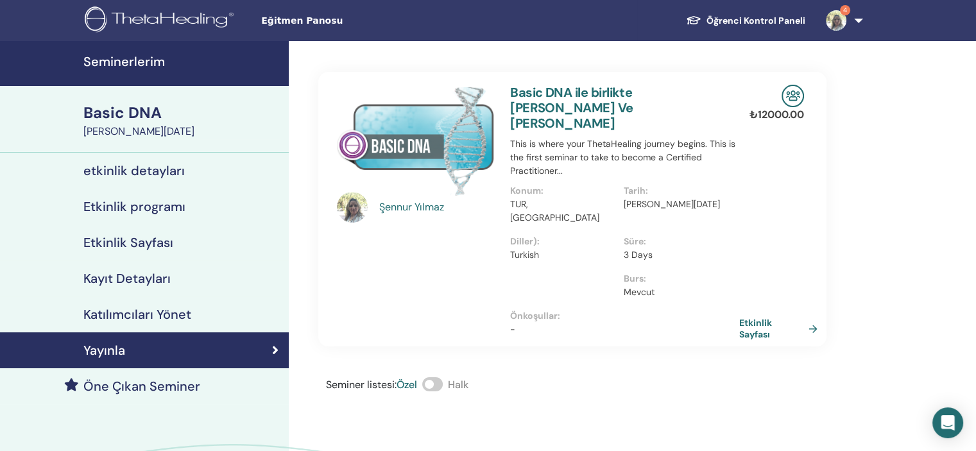
click at [753, 317] on link "Etkinlik Sayfası" at bounding box center [780, 328] width 83 height 23
click at [814, 317] on link "Etkinlik Sayfası" at bounding box center [780, 328] width 83 height 23
click at [808, 317] on link "Etkinlik Sayfası" at bounding box center [780, 328] width 83 height 23
